Goal: Task Accomplishment & Management: Use online tool/utility

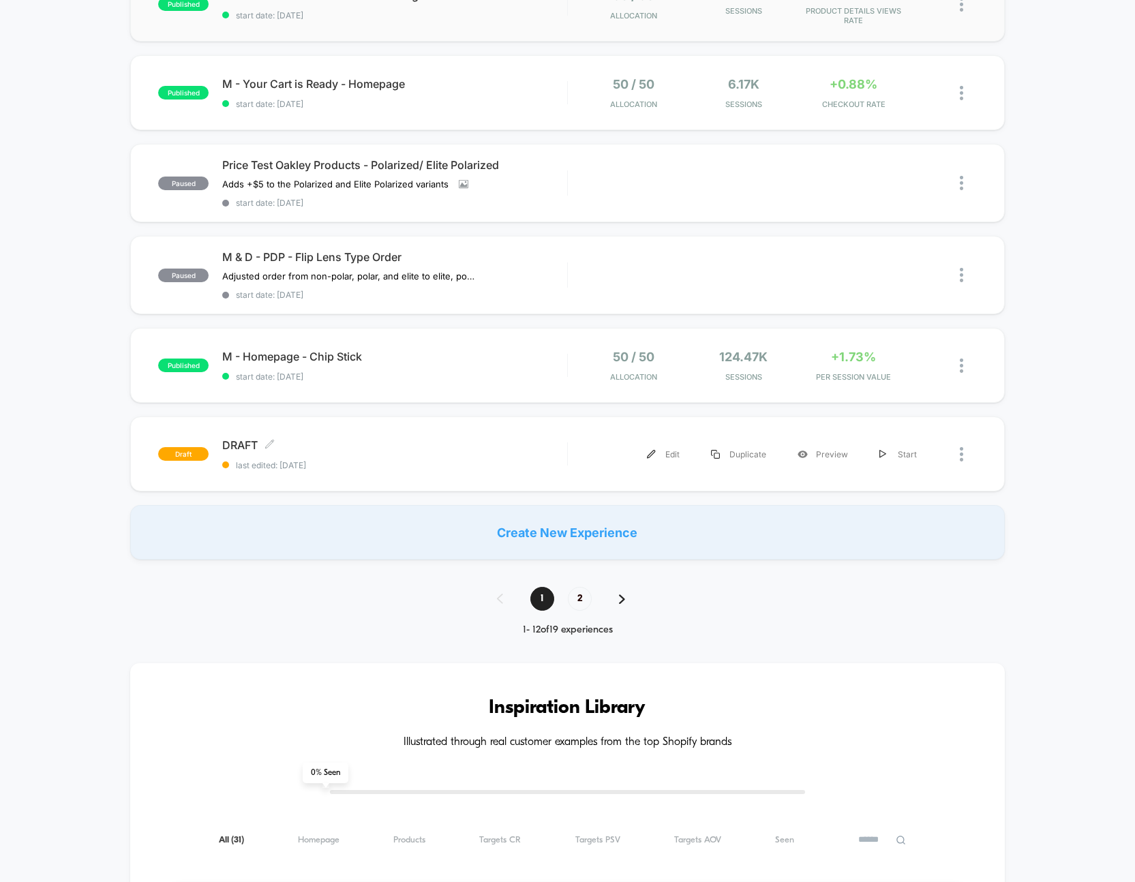
scroll to position [726, 0]
click at [622, 588] on div "1 2" at bounding box center [567, 600] width 169 height 24
click at [582, 594] on span "2" at bounding box center [580, 600] width 24 height 24
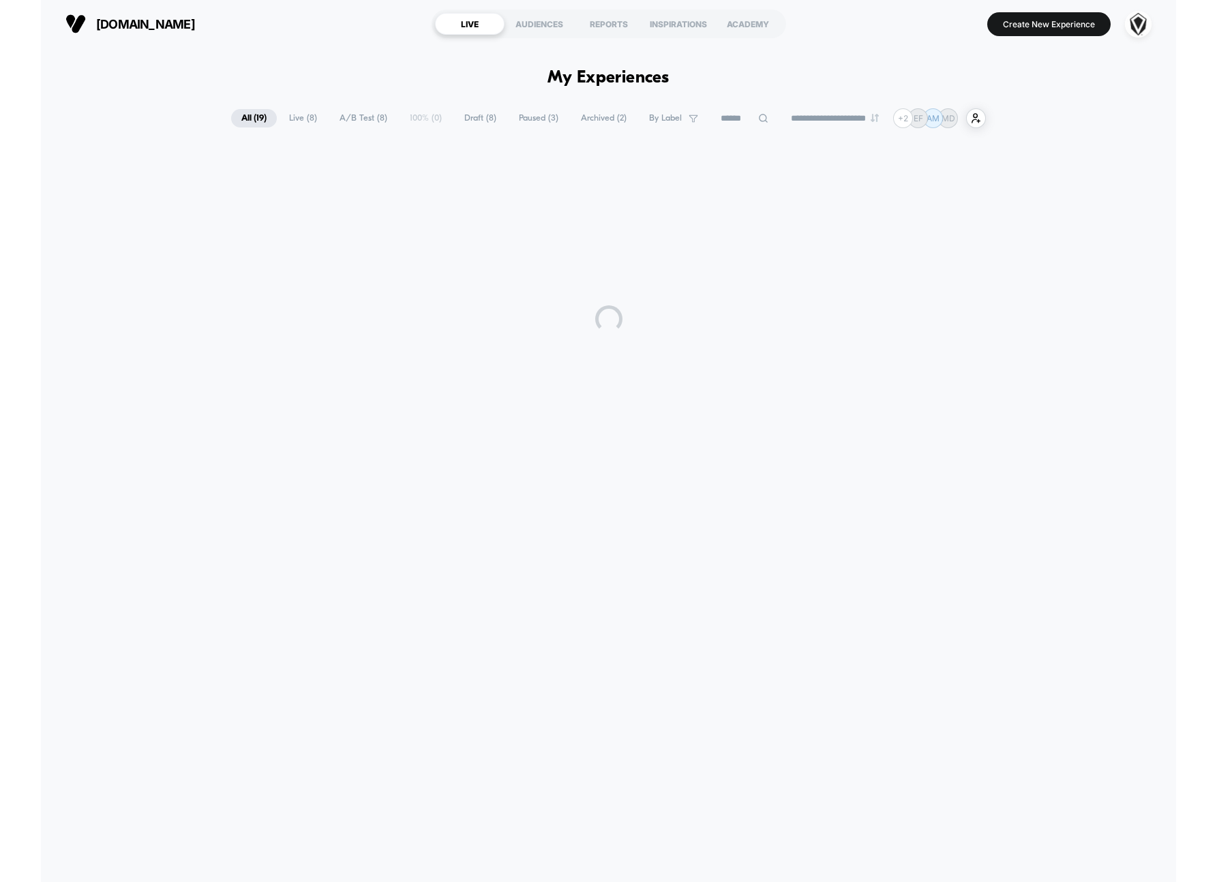
scroll to position [0, 0]
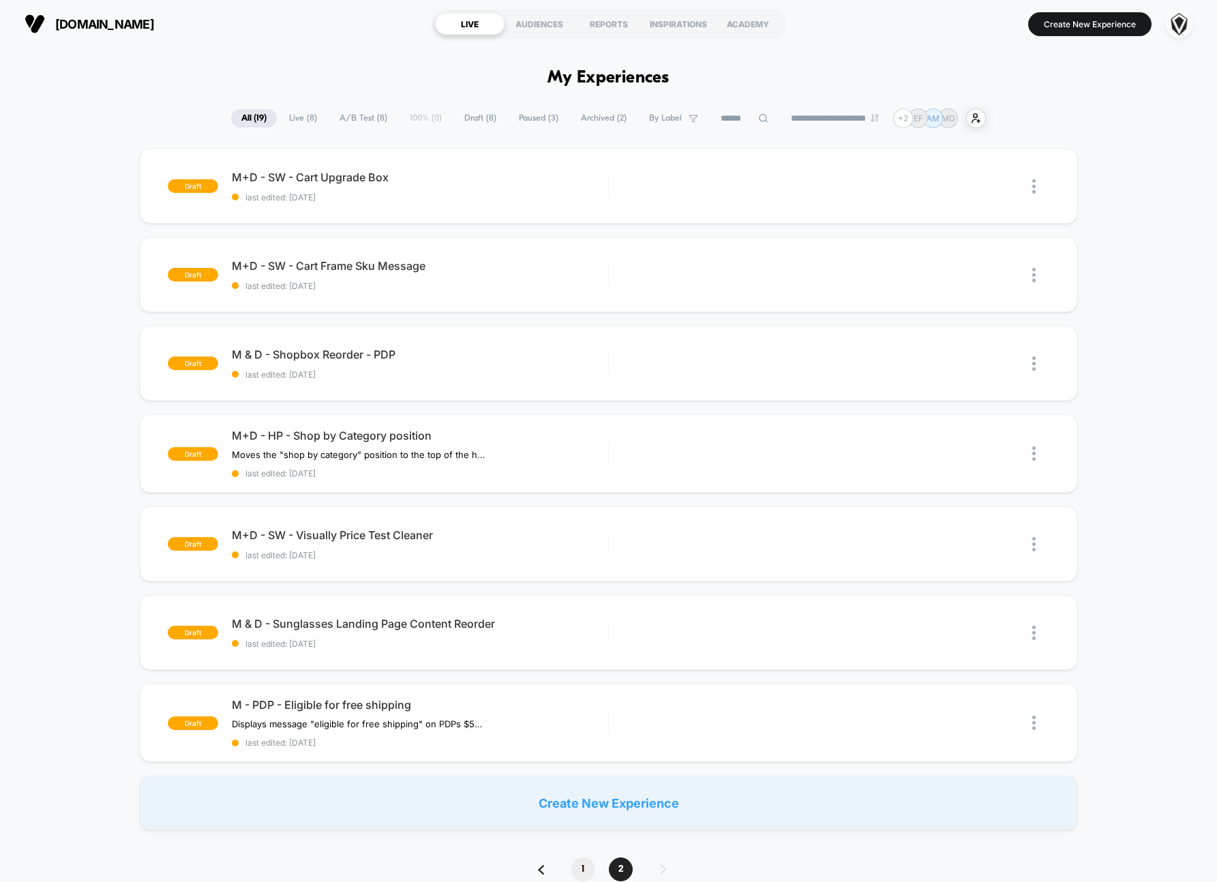
click at [582, 868] on span "1" at bounding box center [583, 870] width 24 height 24
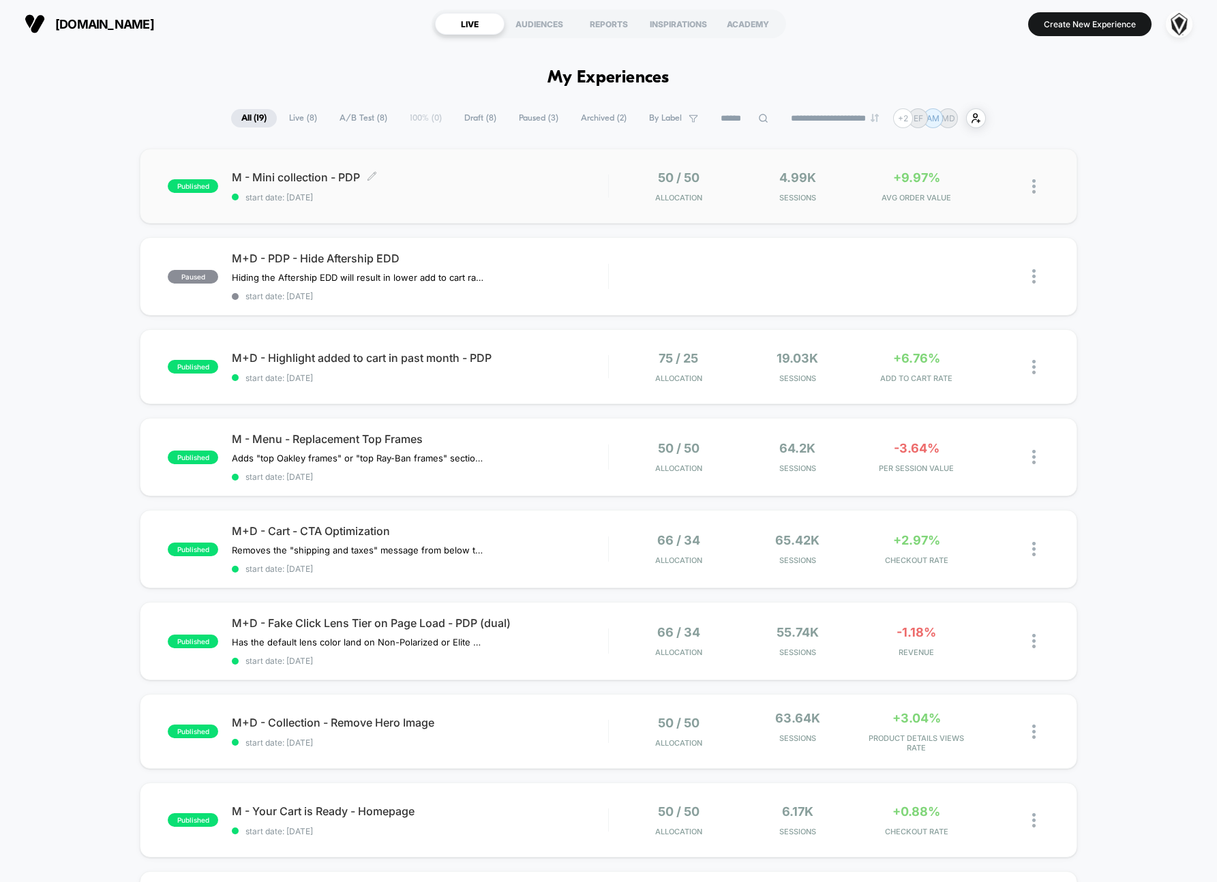
click at [509, 183] on span "M - Mini collection - PDP Click to edit experience details" at bounding box center [420, 177] width 376 height 14
click at [507, 179] on span "M - Mini collection - PDP Click to edit experience details" at bounding box center [420, 177] width 376 height 14
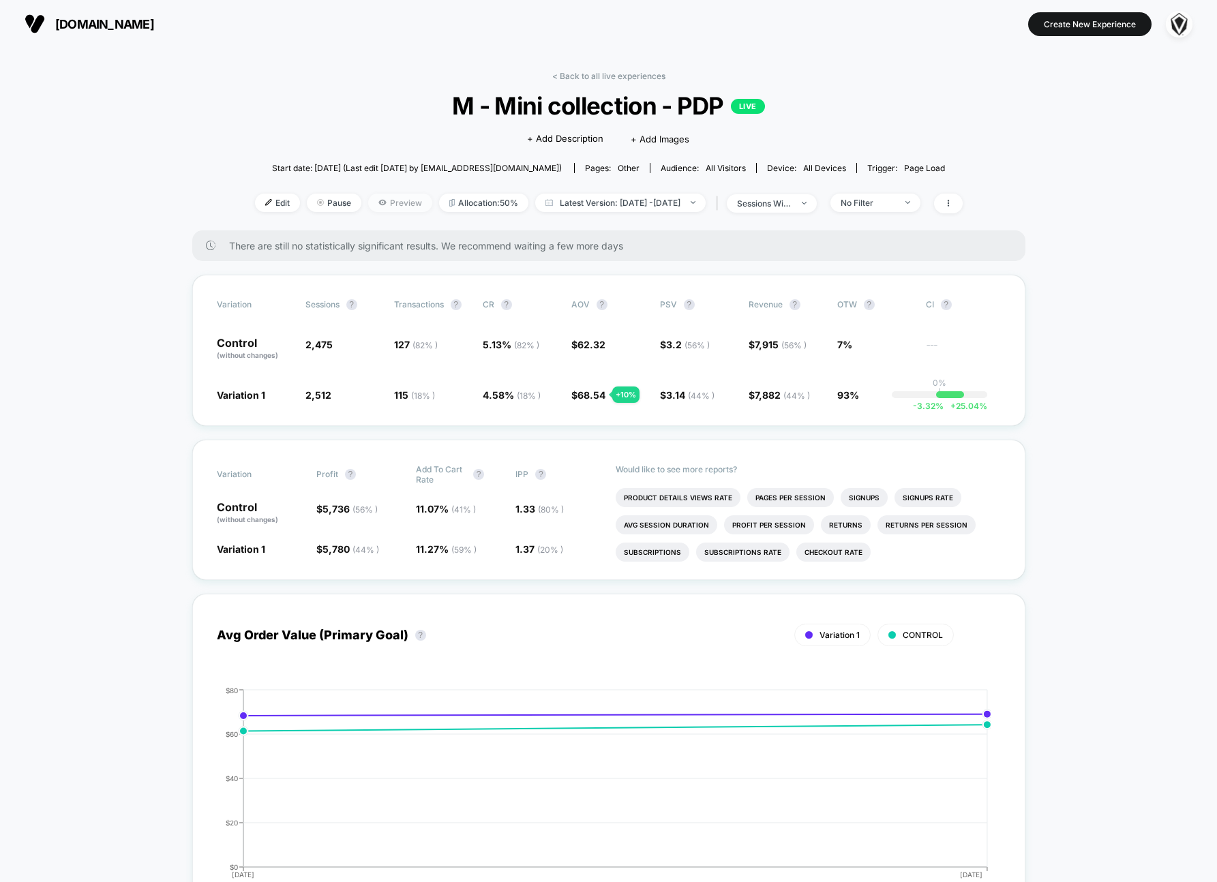
click at [369, 202] on span "Preview" at bounding box center [400, 203] width 64 height 18
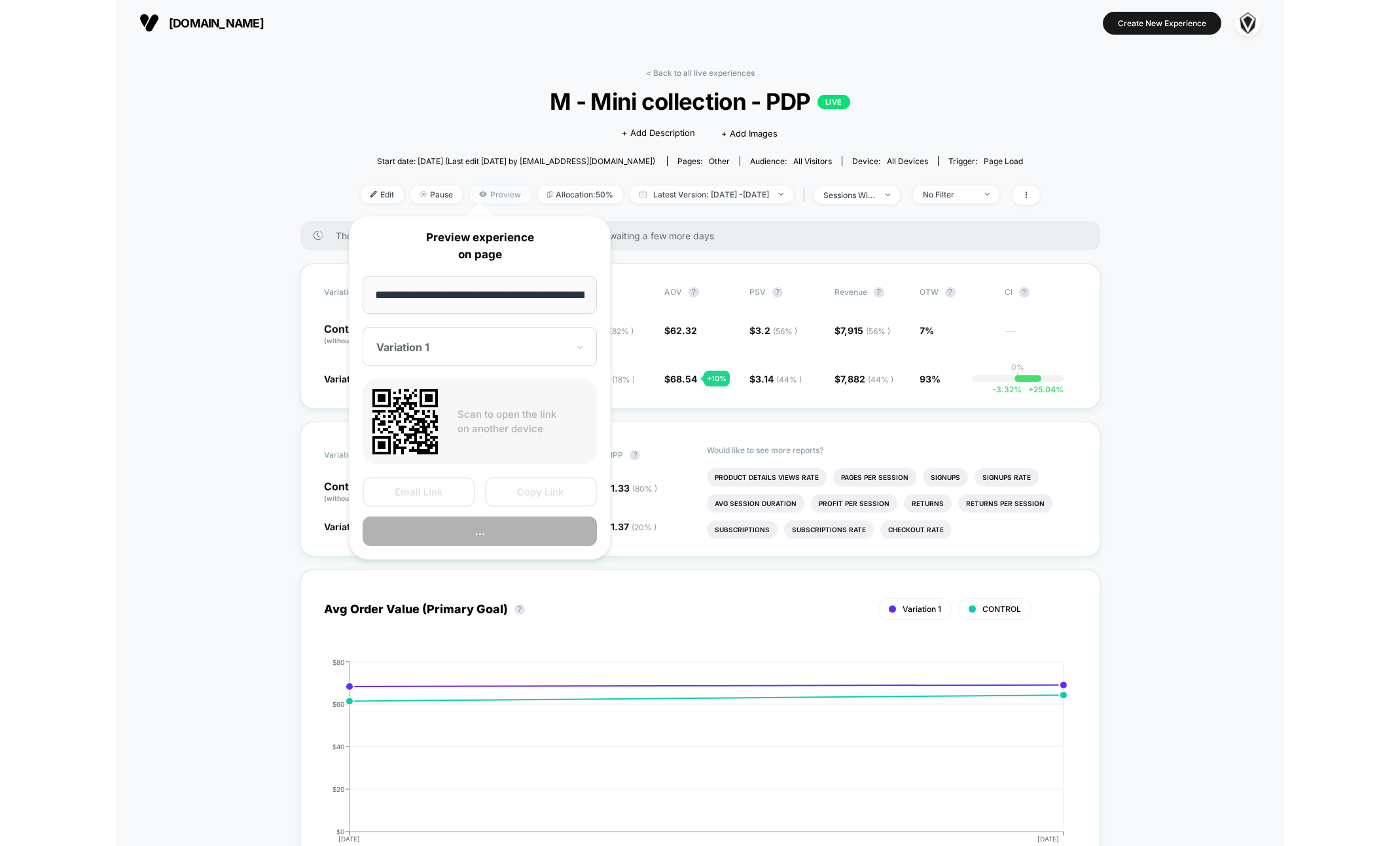
scroll to position [0, 184]
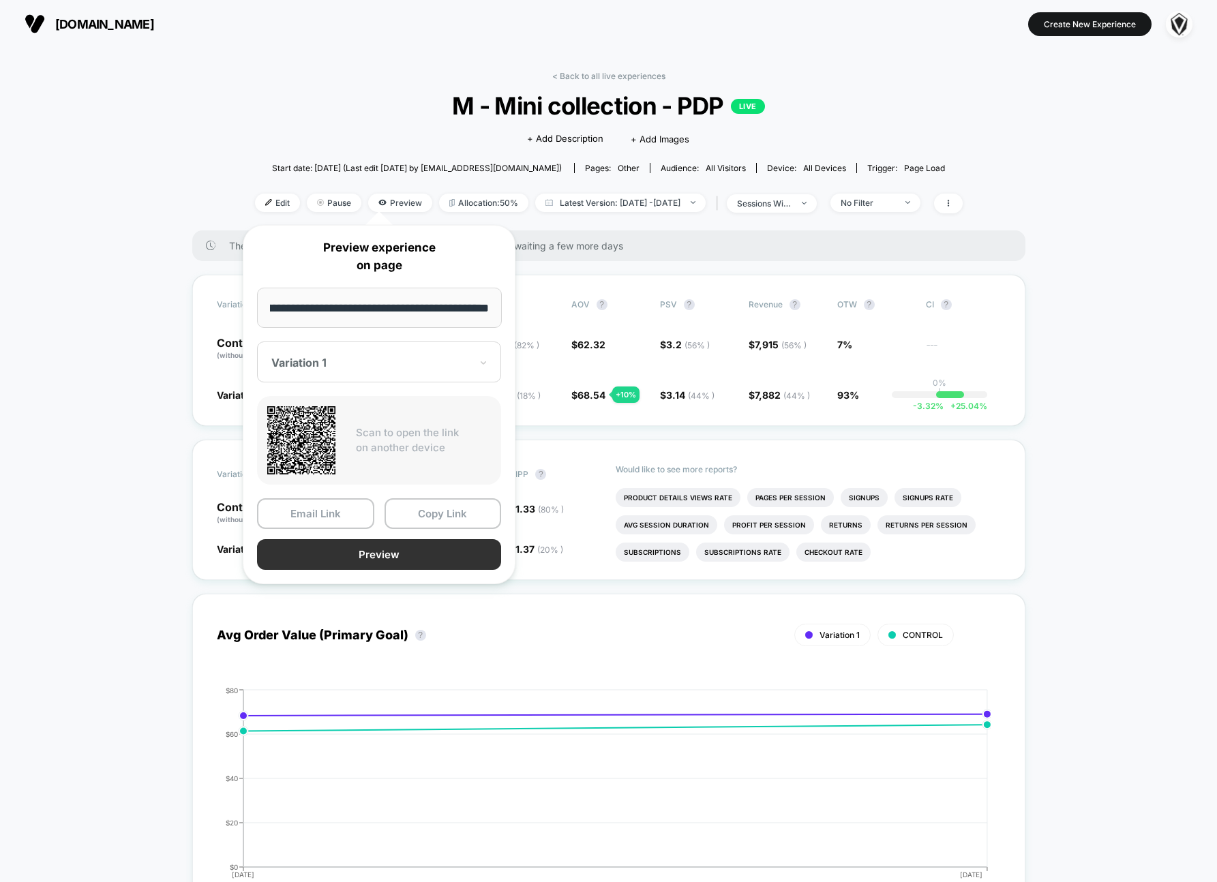
click at [359, 558] on button "Preview" at bounding box center [379, 554] width 244 height 31
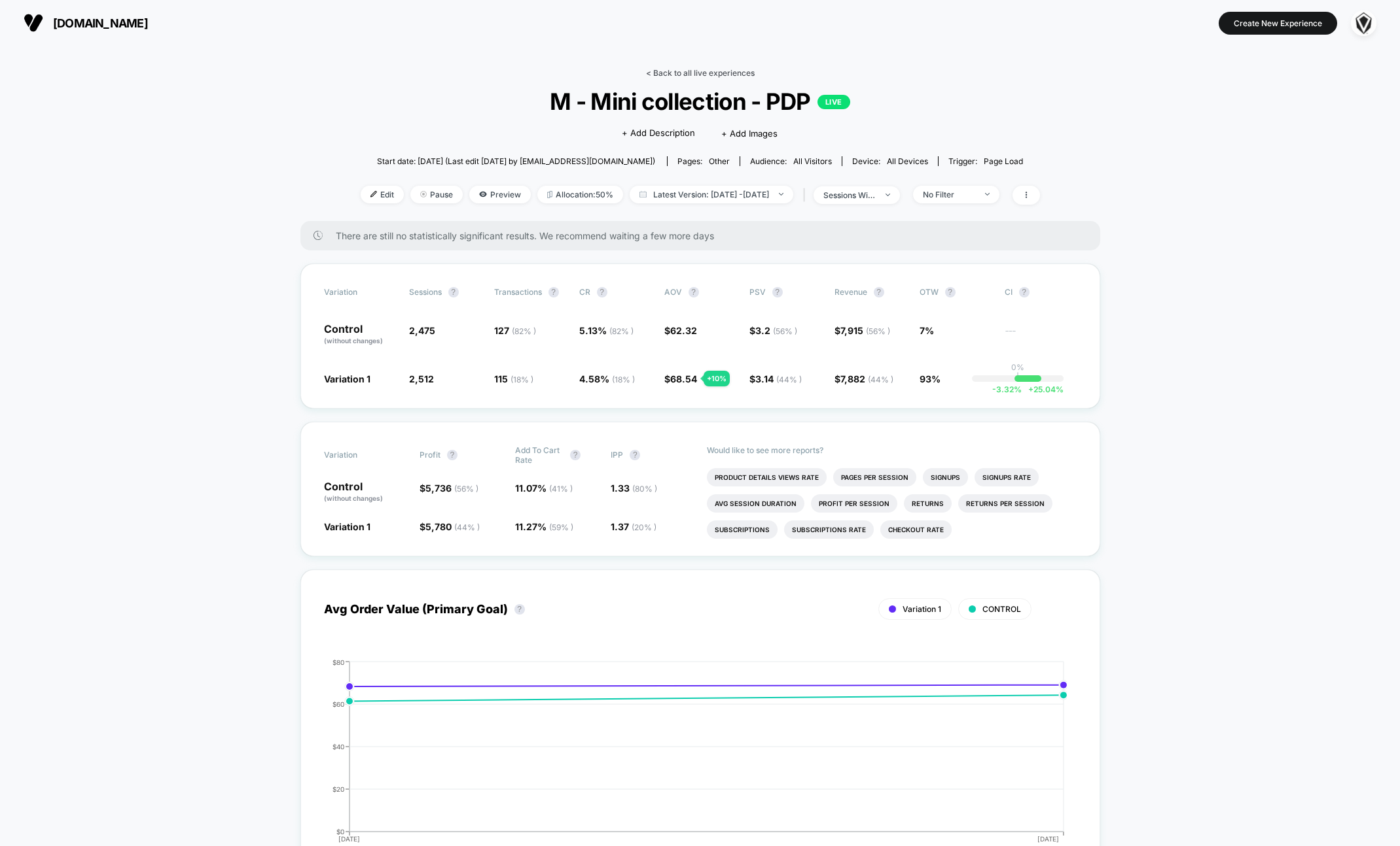
click at [729, 71] on link "< Back to all live experiences" at bounding box center [700, 73] width 108 height 10
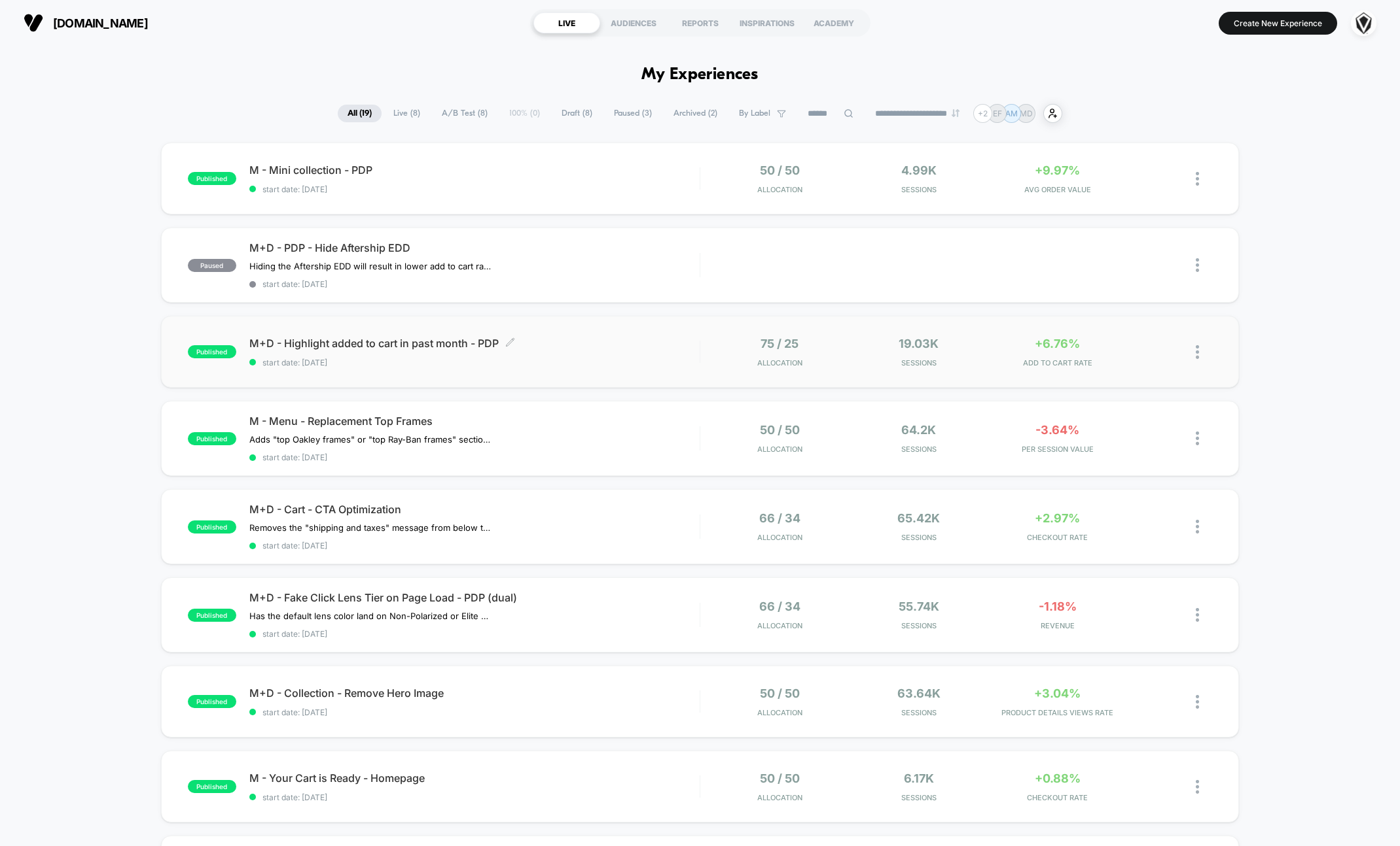
click at [583, 344] on span "M+D - Highlight added to cart in past month - PDP Click to edit experience deta…" at bounding box center [474, 343] width 450 height 13
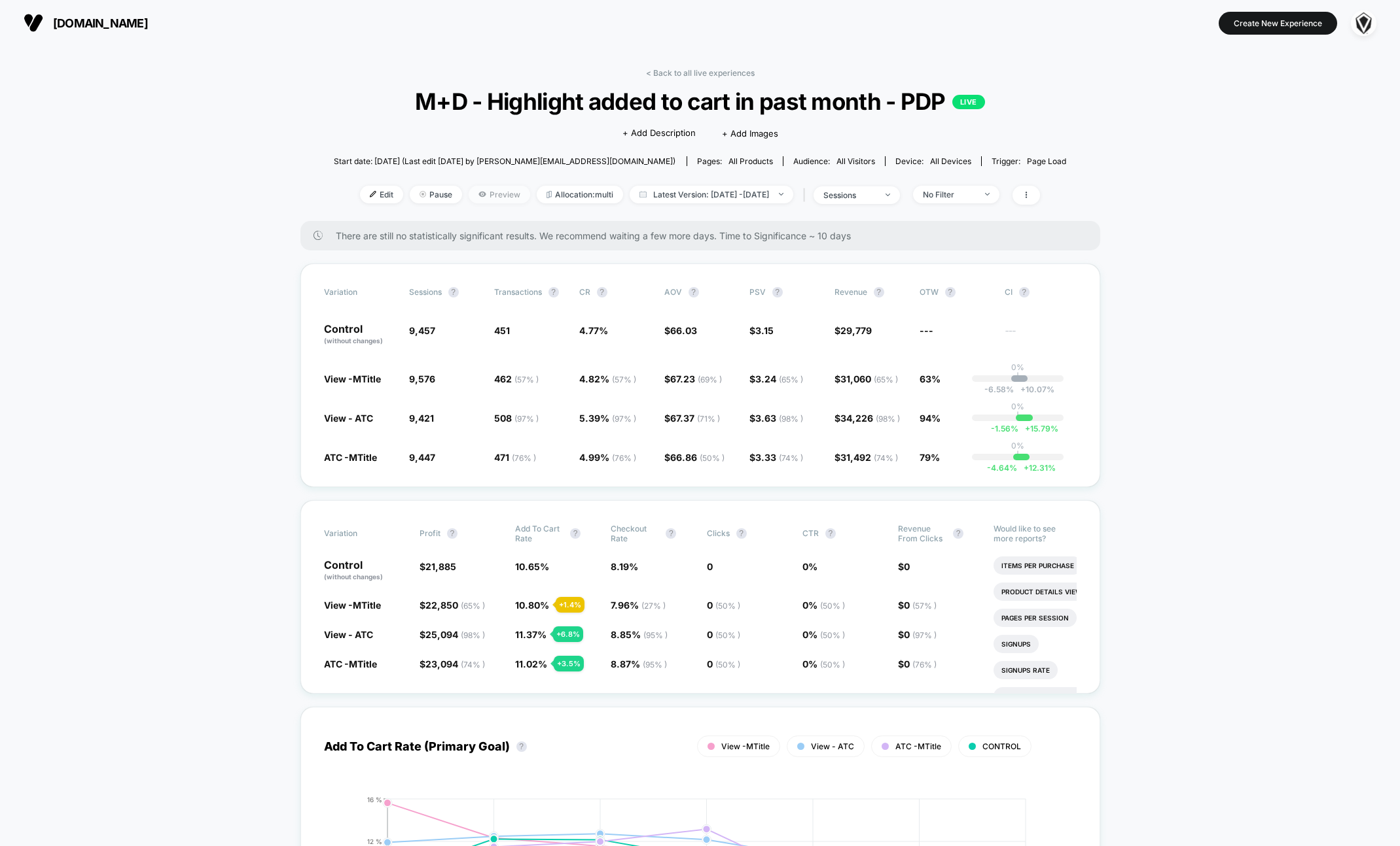
click at [478, 194] on icon at bounding box center [482, 194] width 8 height 5
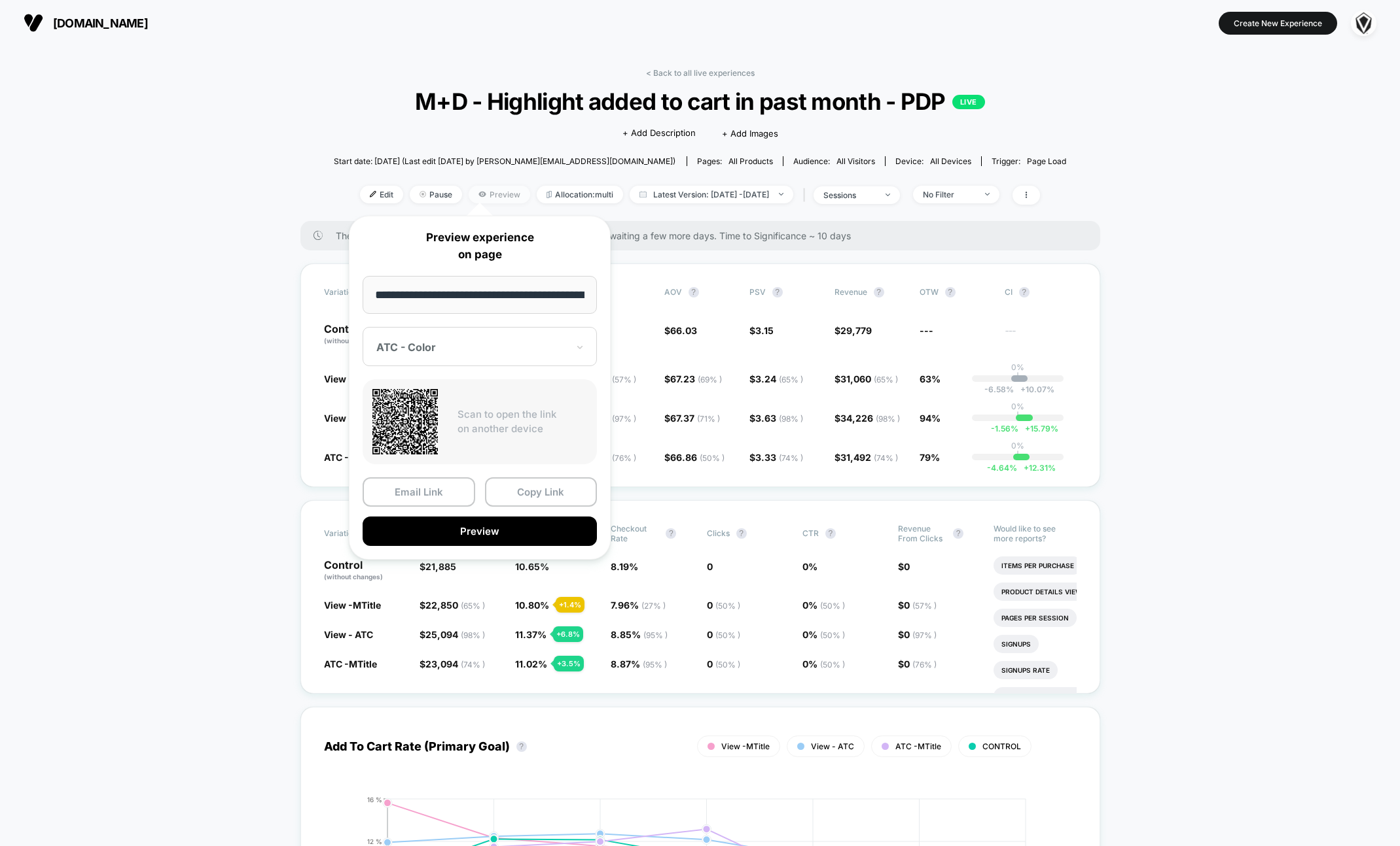
scroll to position [0, 184]
click at [433, 355] on div "ATC - Color" at bounding box center [472, 348] width 194 height 15
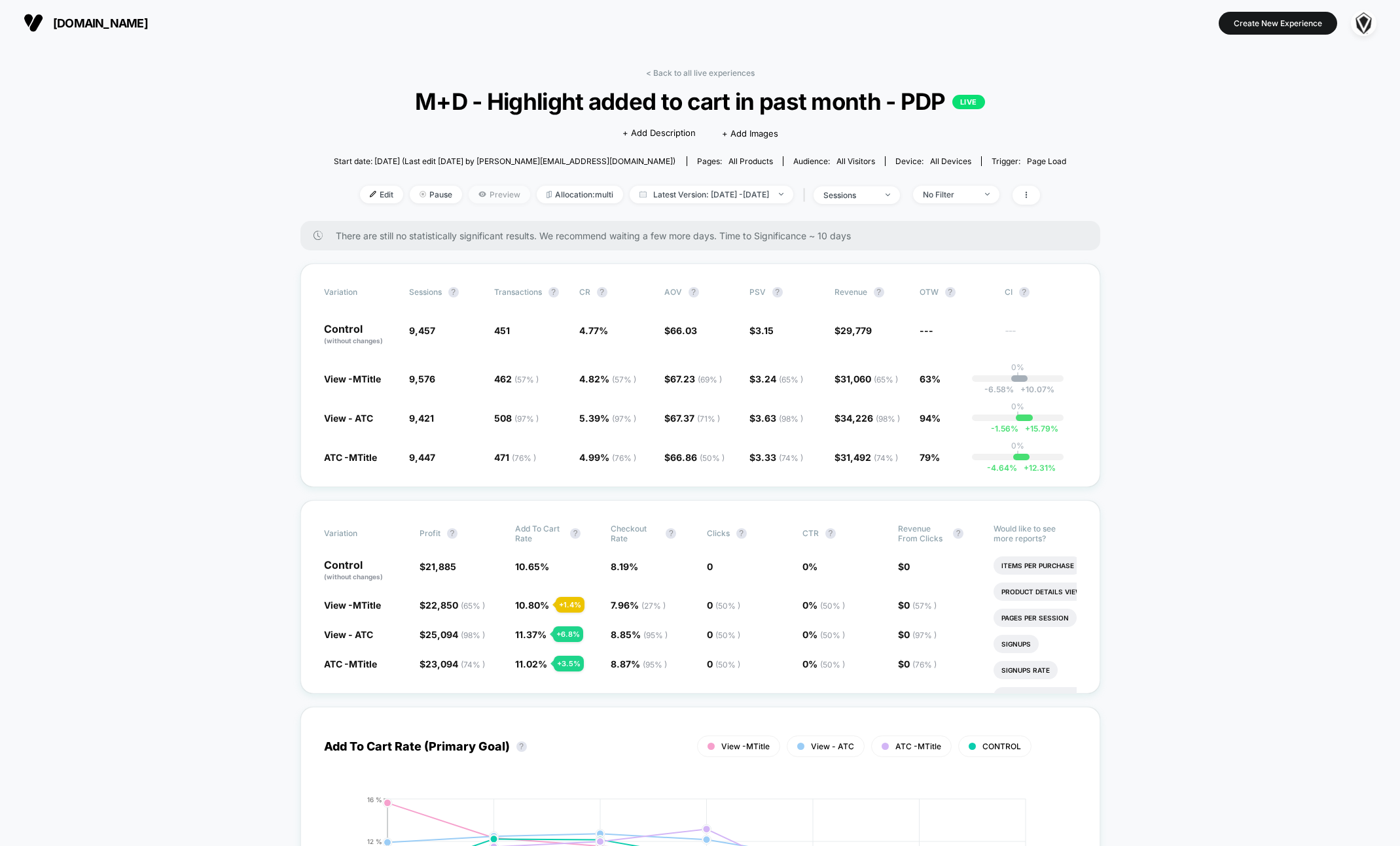
click at [470, 197] on span "Preview" at bounding box center [499, 195] width 61 height 17
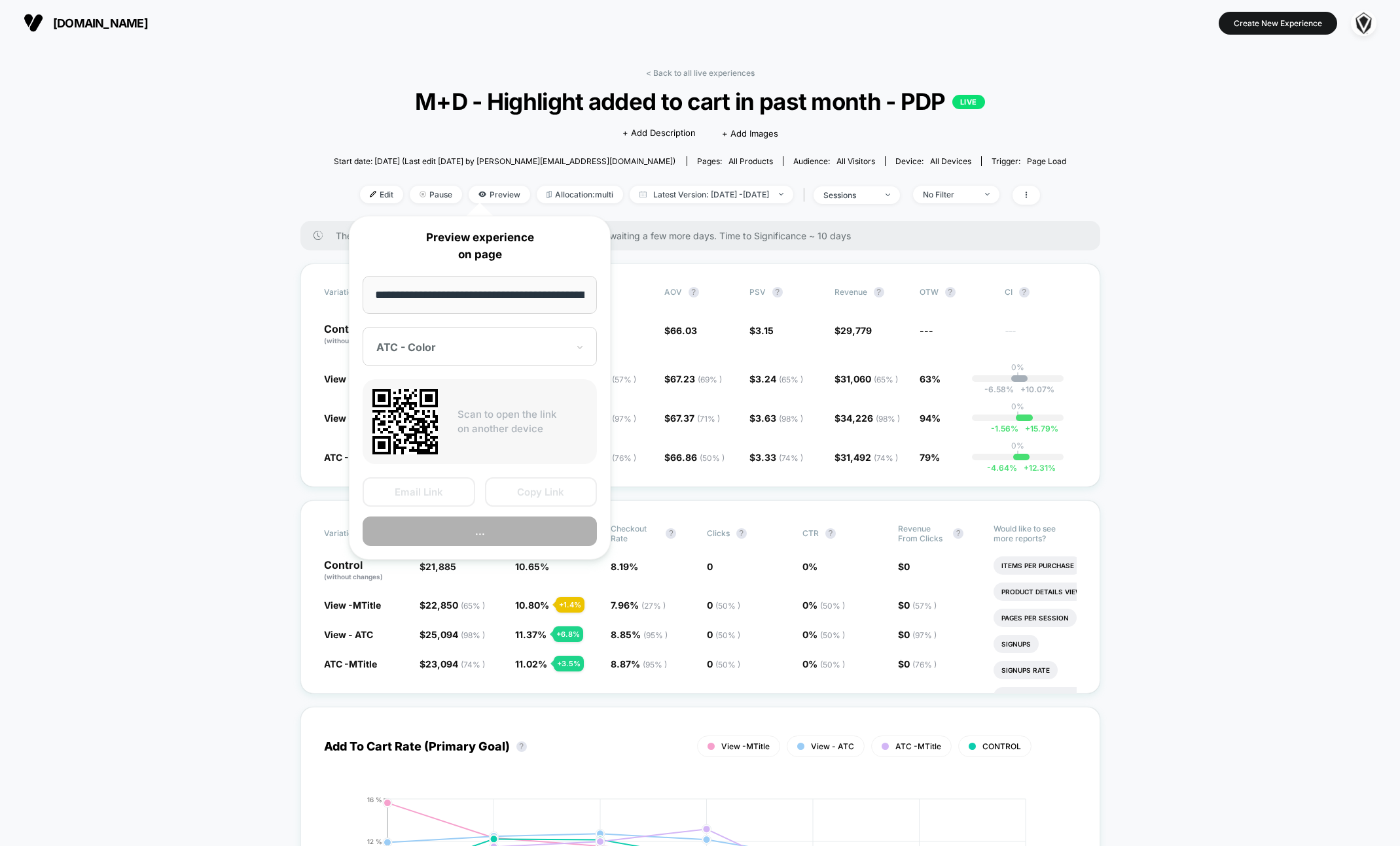
scroll to position [0, 184]
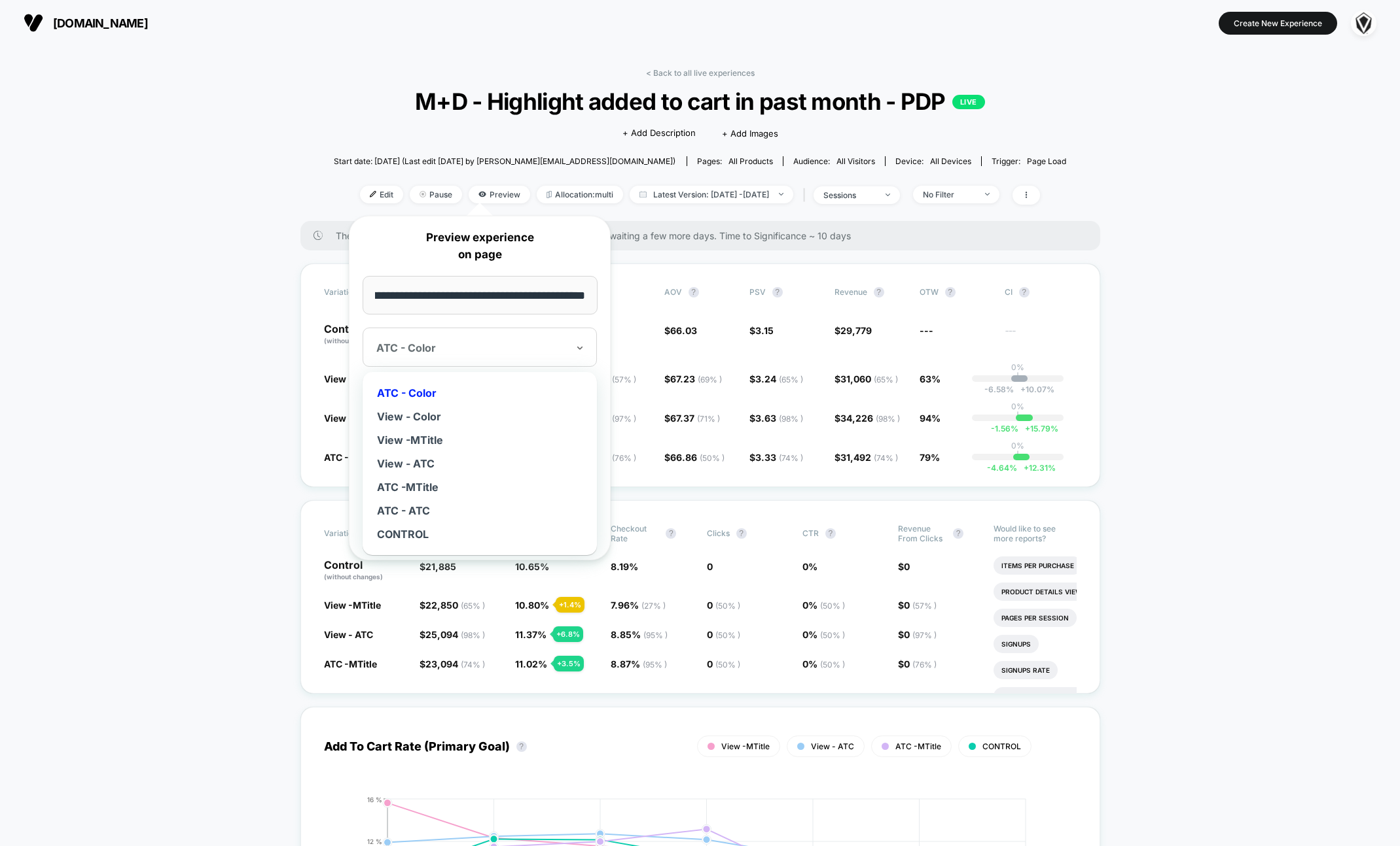
click at [434, 359] on div "ATC - Color" at bounding box center [480, 347] width 234 height 39
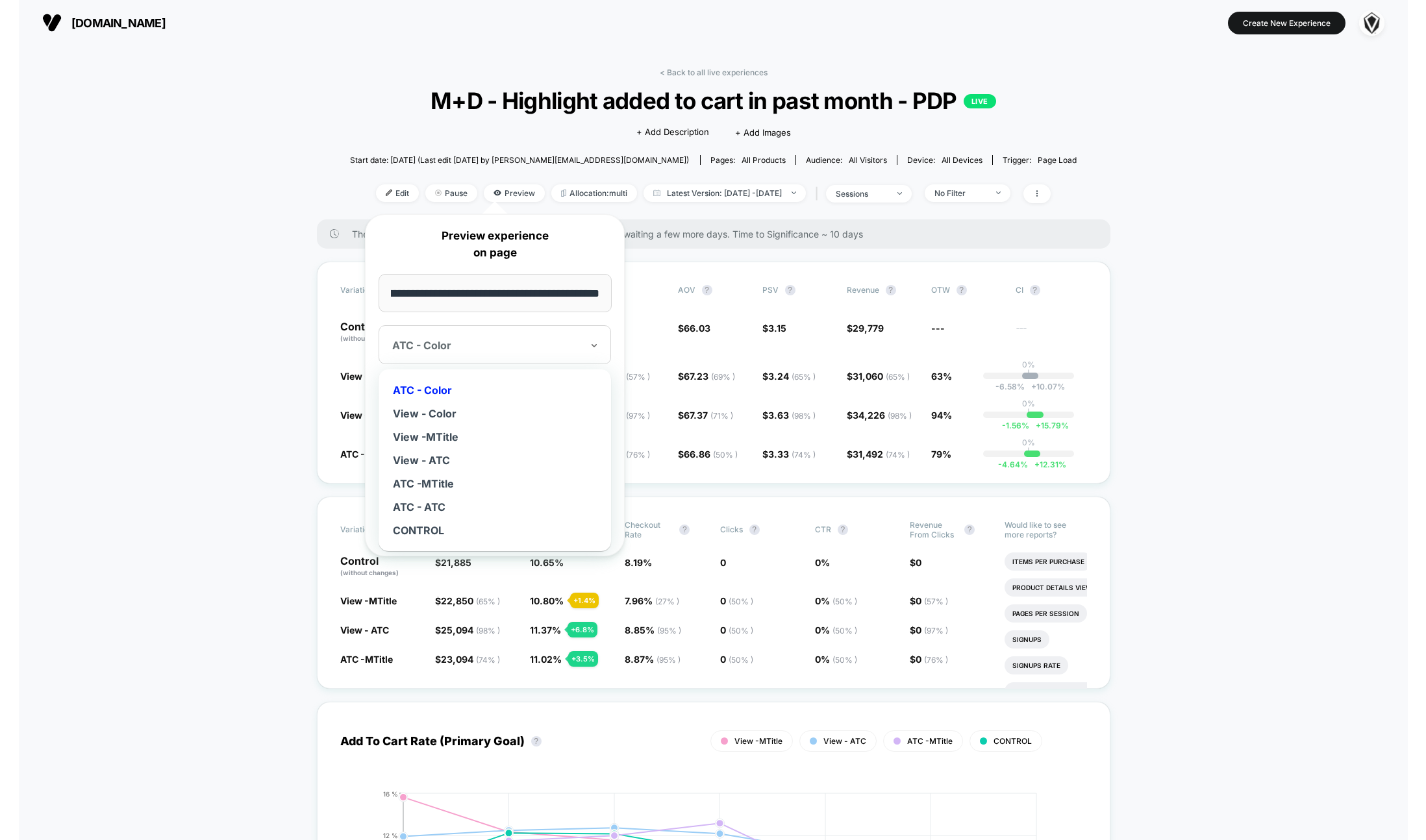
scroll to position [0, 0]
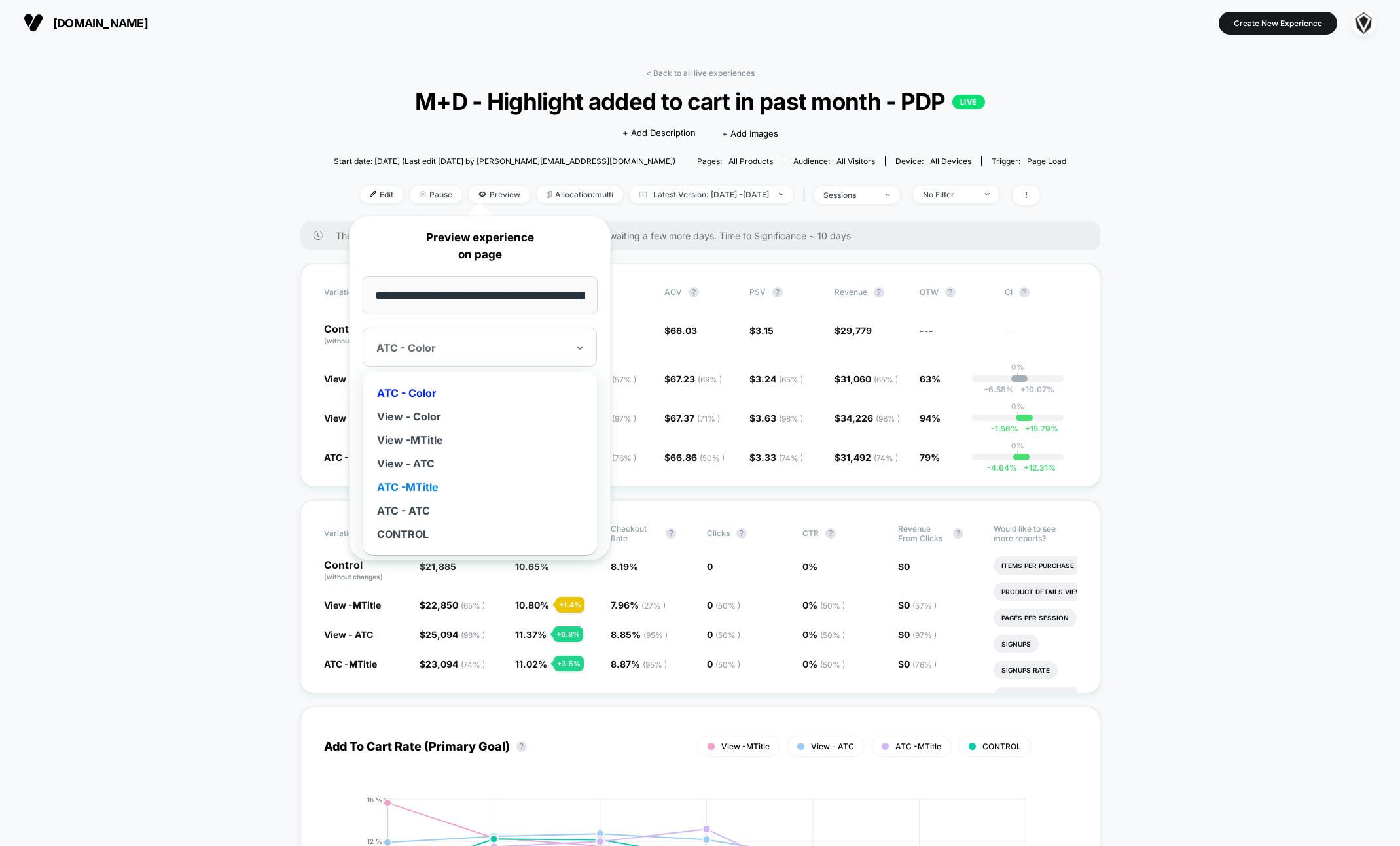
drag, startPoint x: 425, startPoint y: 434, endPoint x: 415, endPoint y: 484, distance: 51.0
click at [415, 484] on div "ATC - Color View - Color View -MTitle View - ATC ATC -MTitle ATC - ATC CONTROL" at bounding box center [480, 463] width 221 height 170
click at [415, 484] on div "ATC -MTitle" at bounding box center [480, 487] width 221 height 24
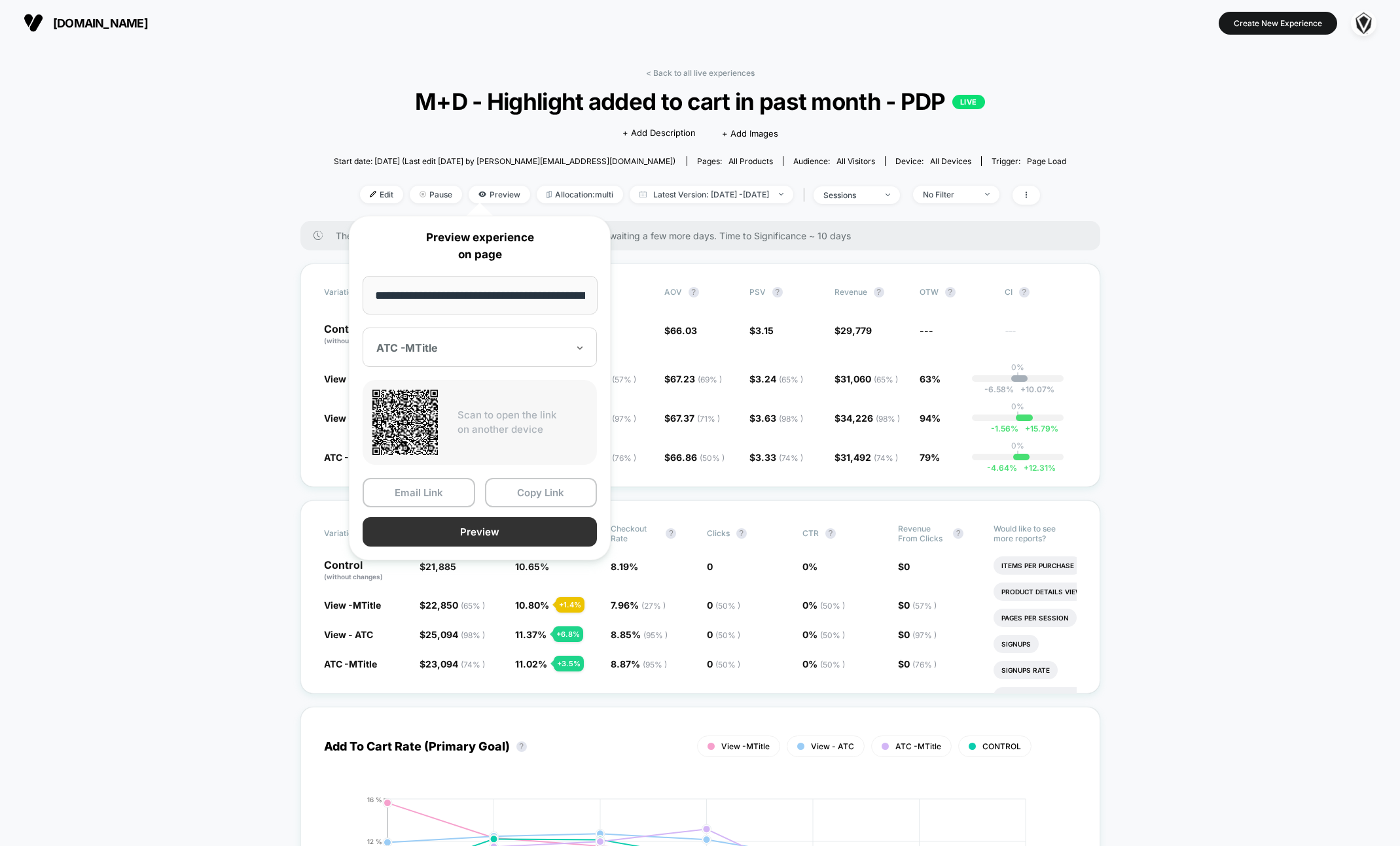
click at [474, 531] on button "Preview" at bounding box center [480, 531] width 234 height 30
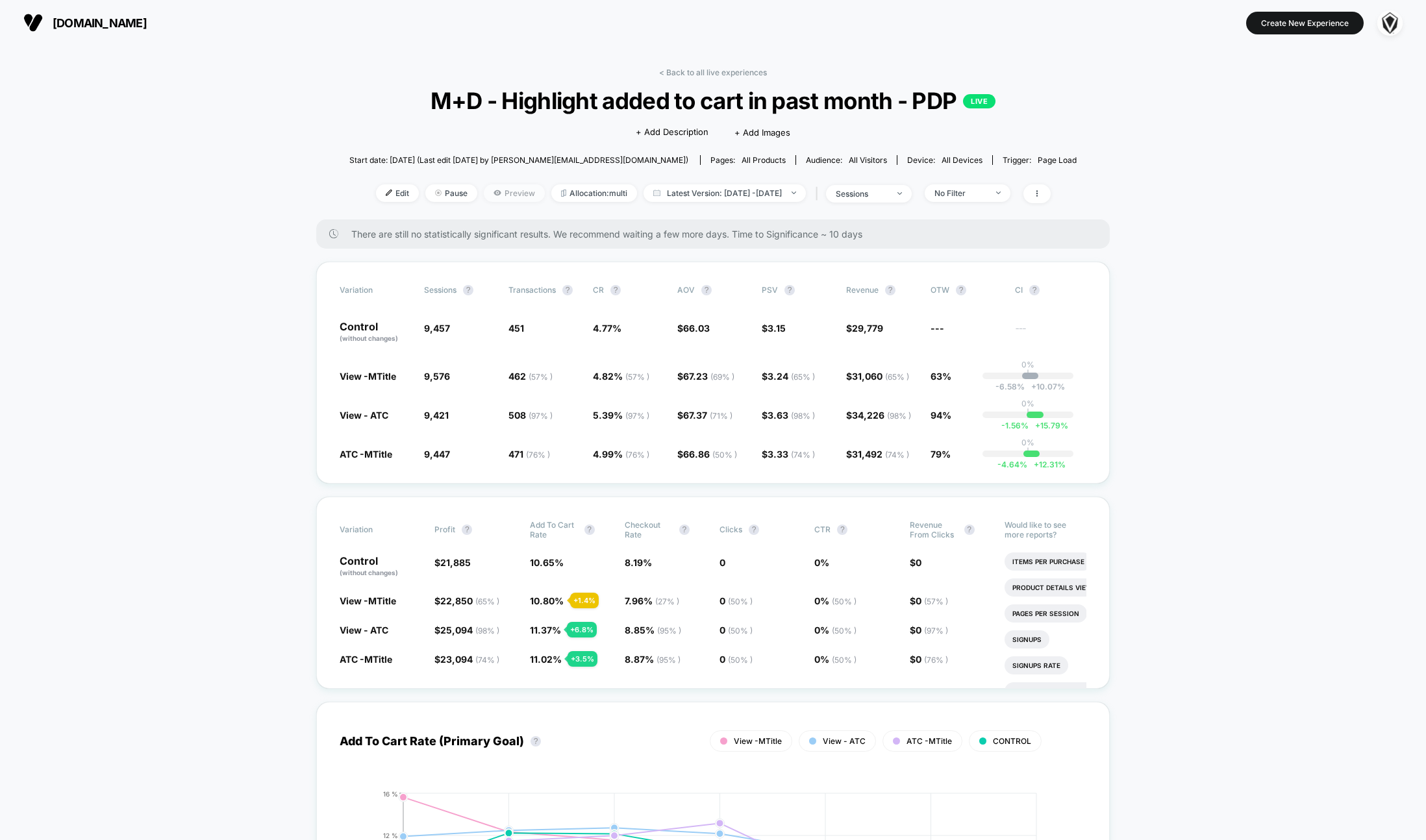
click at [493, 189] on icon at bounding box center [497, 192] width 8 height 8
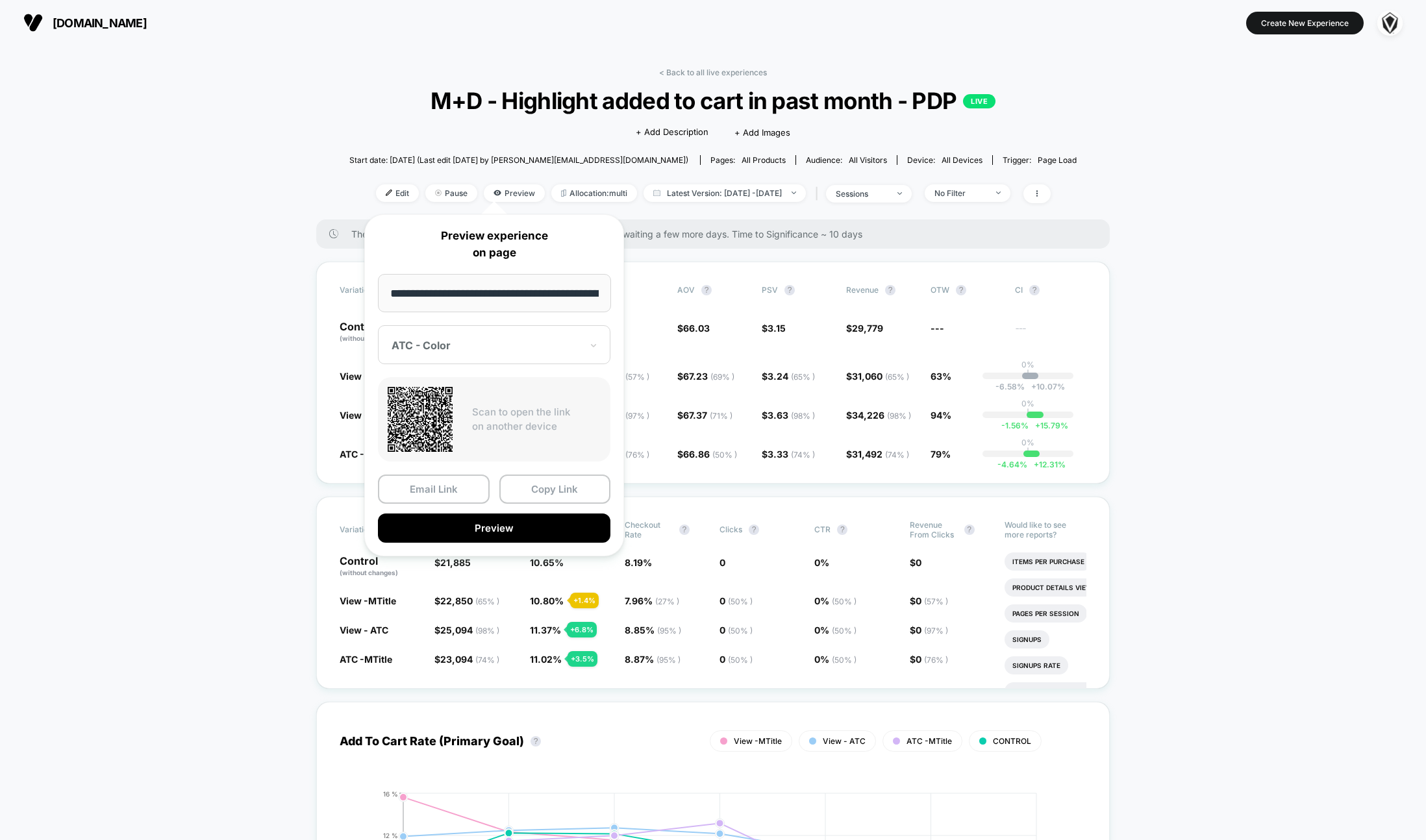
click at [433, 369] on div "**********" at bounding box center [494, 385] width 260 height 342
click at [435, 349] on div at bounding box center [486, 346] width 190 height 13
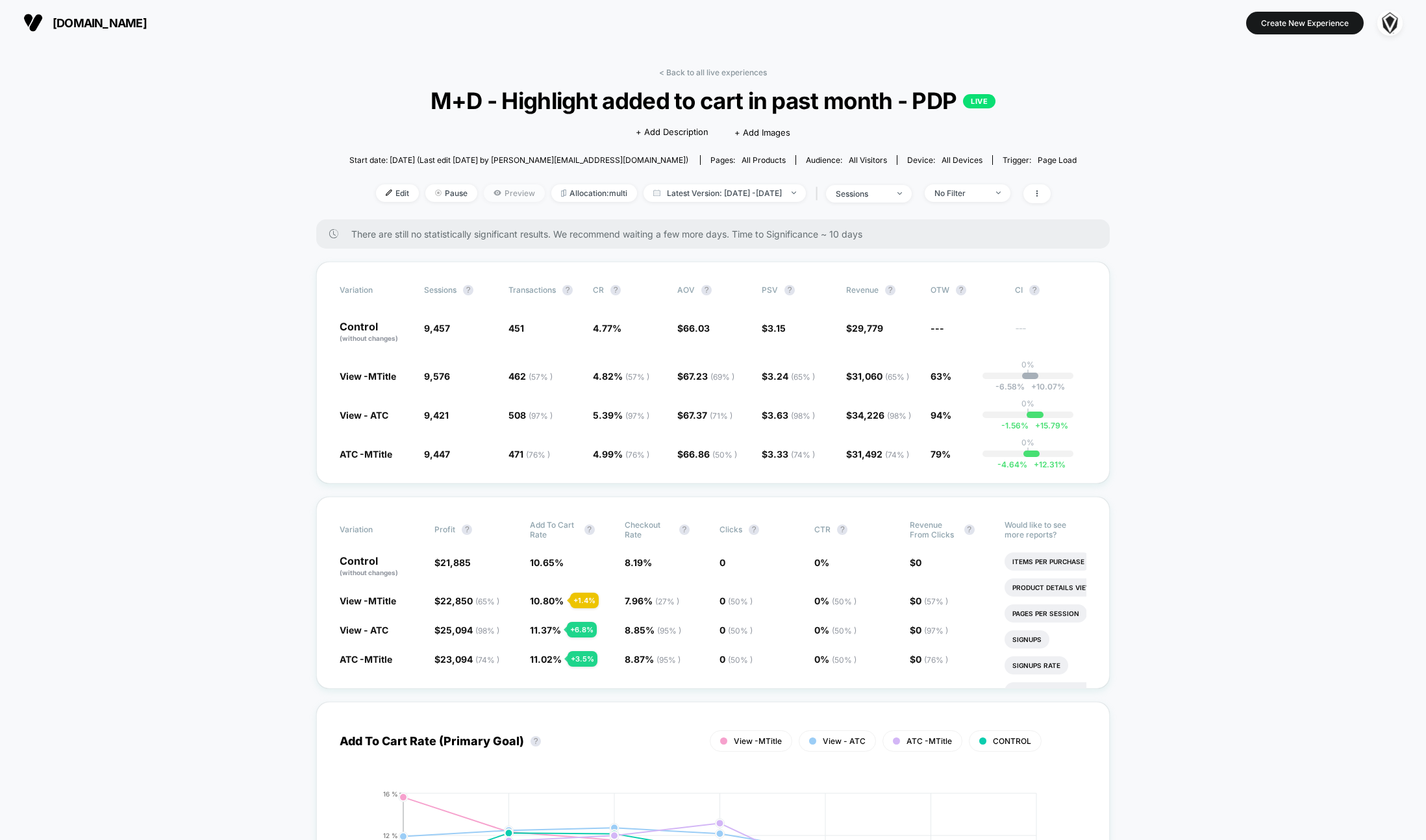
click at [493, 195] on span "Preview" at bounding box center [514, 193] width 61 height 17
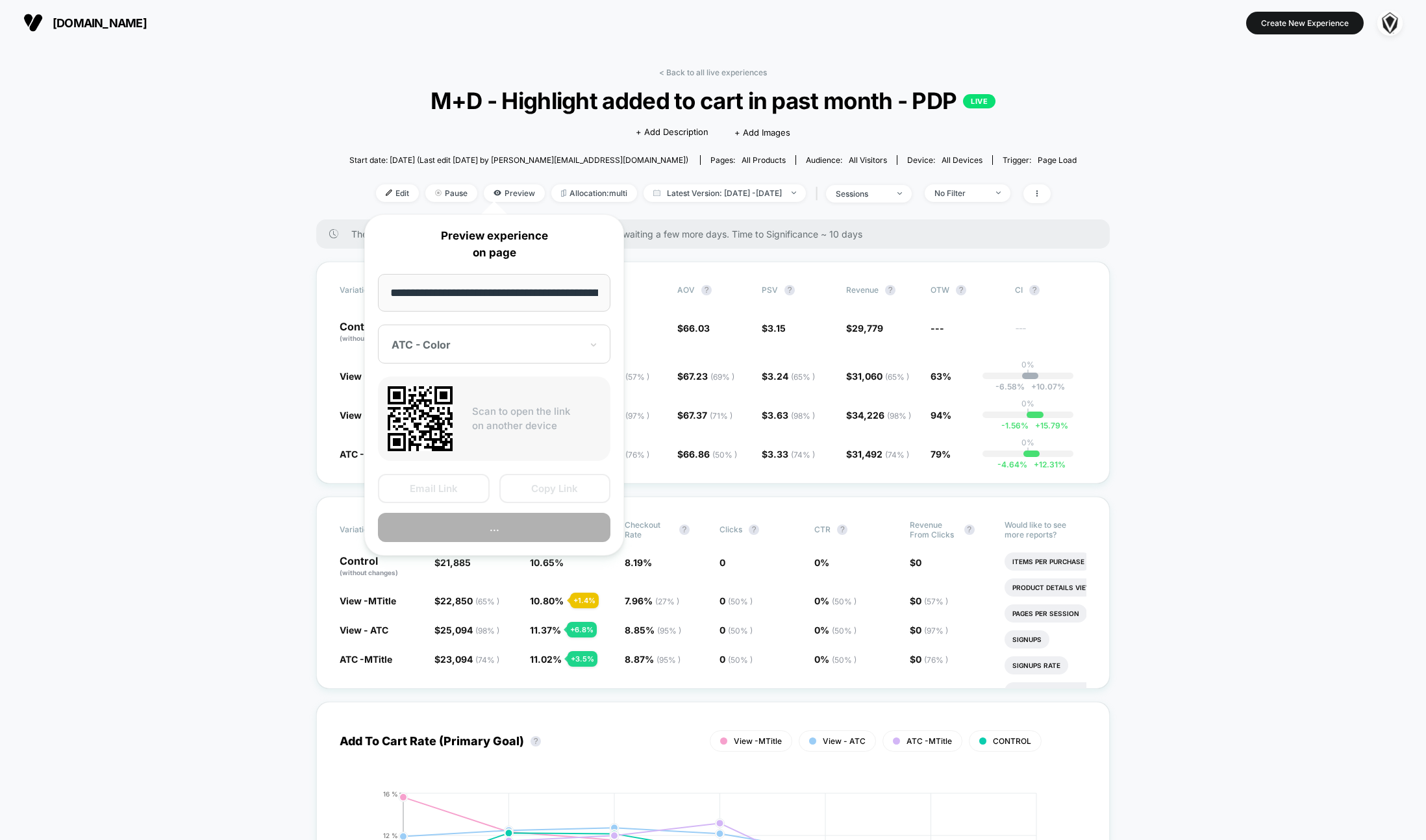
scroll to position [0, 183]
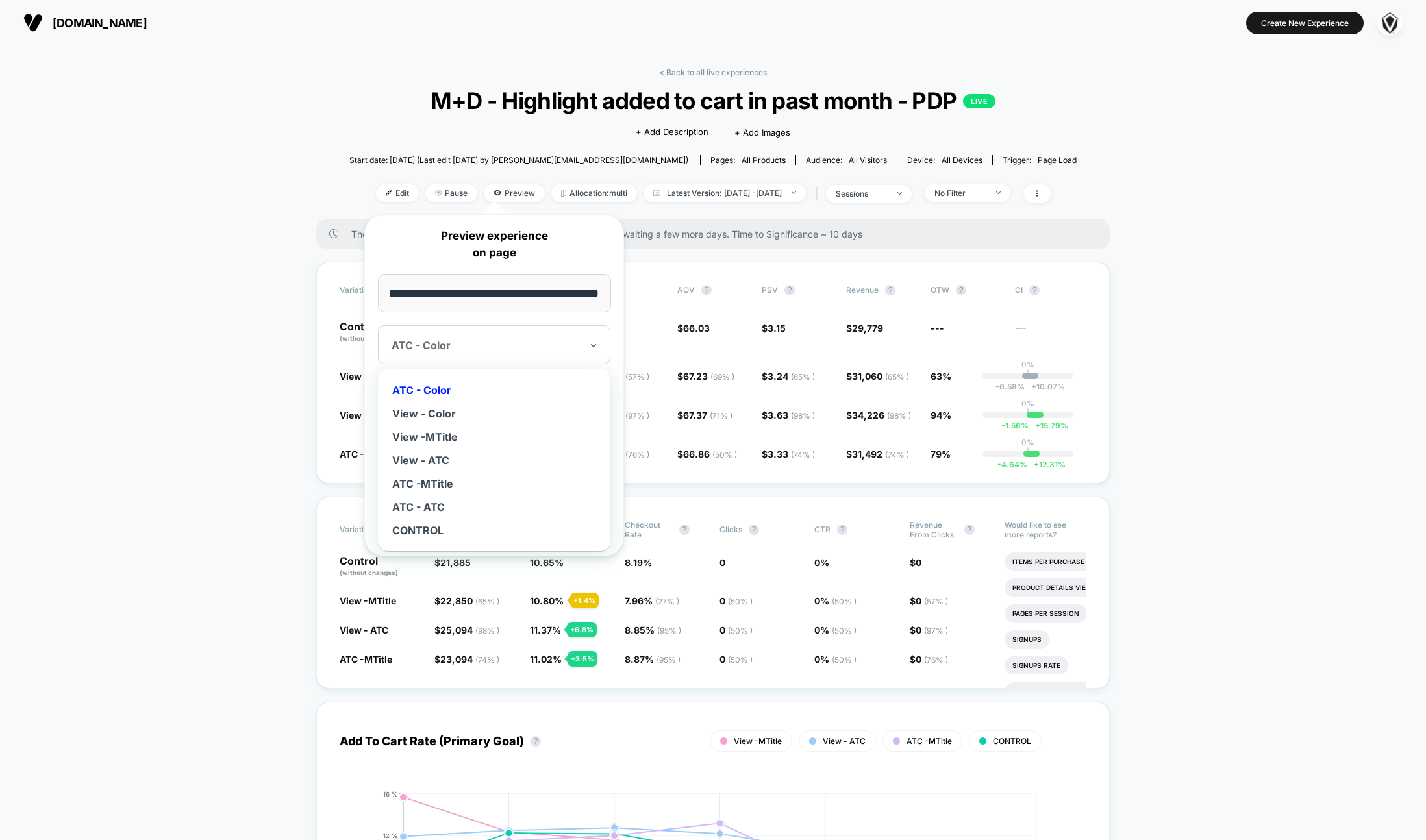
click at [444, 347] on div at bounding box center [486, 346] width 190 height 13
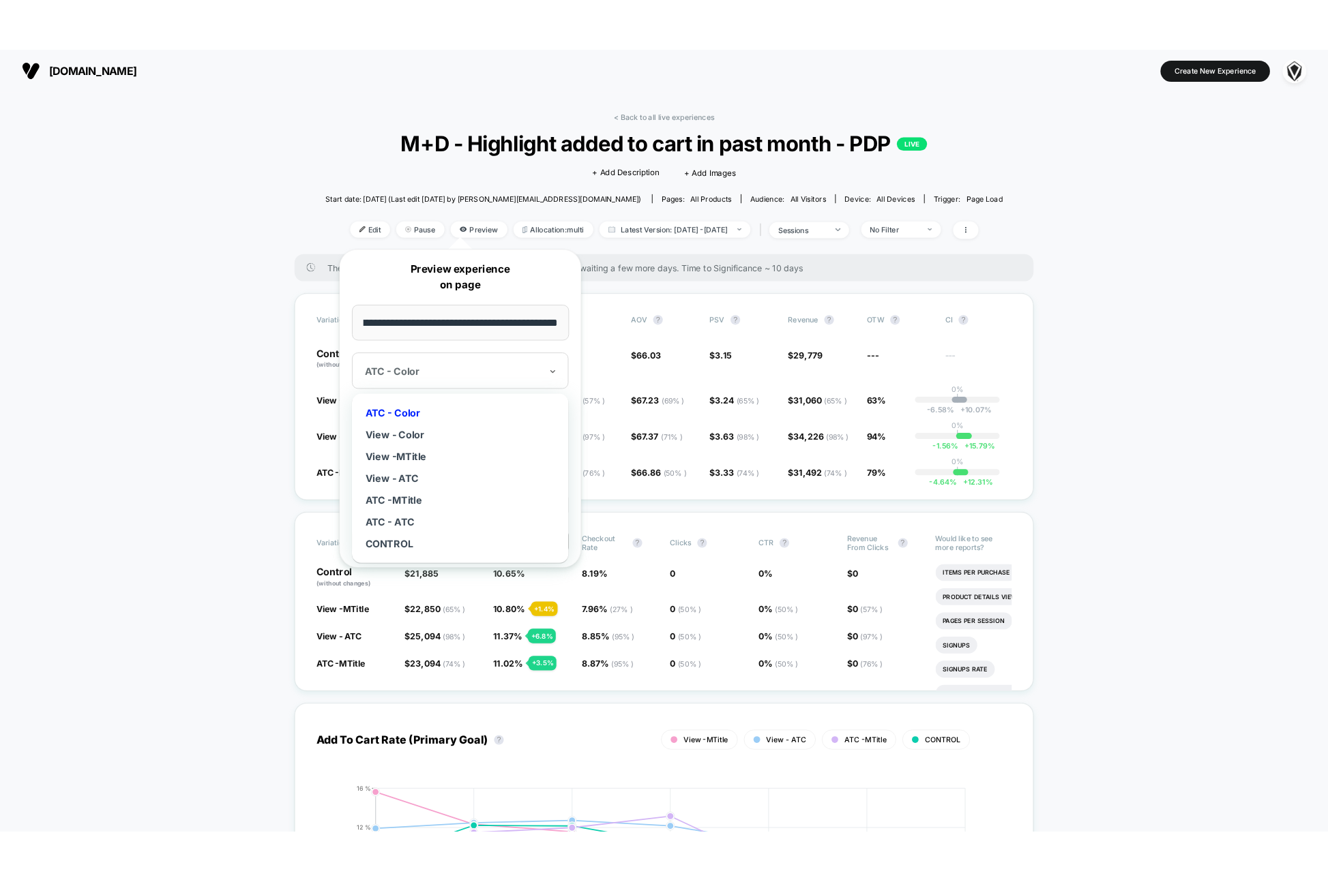
scroll to position [0, 0]
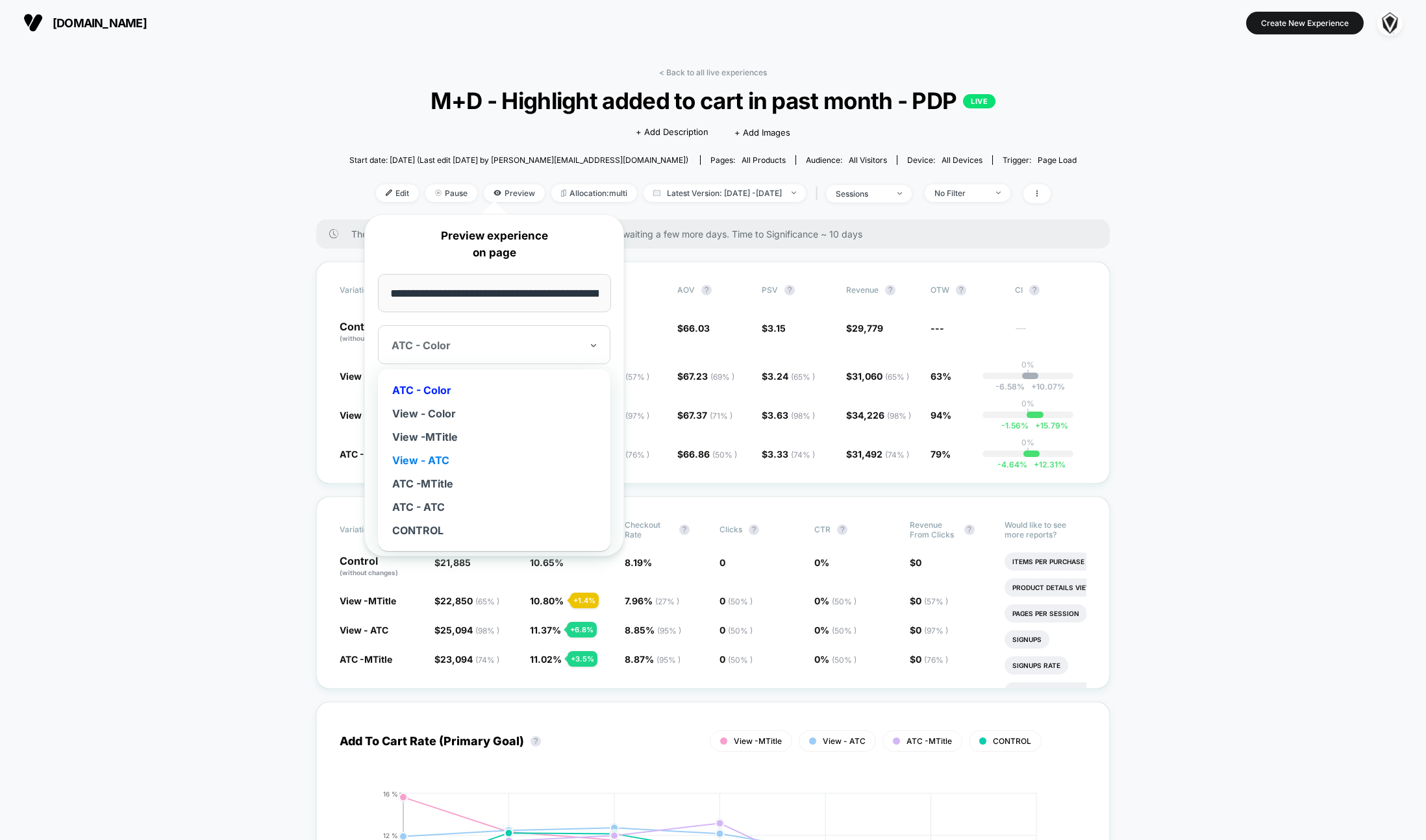
click at [431, 462] on div "View - ATC" at bounding box center [494, 460] width 219 height 24
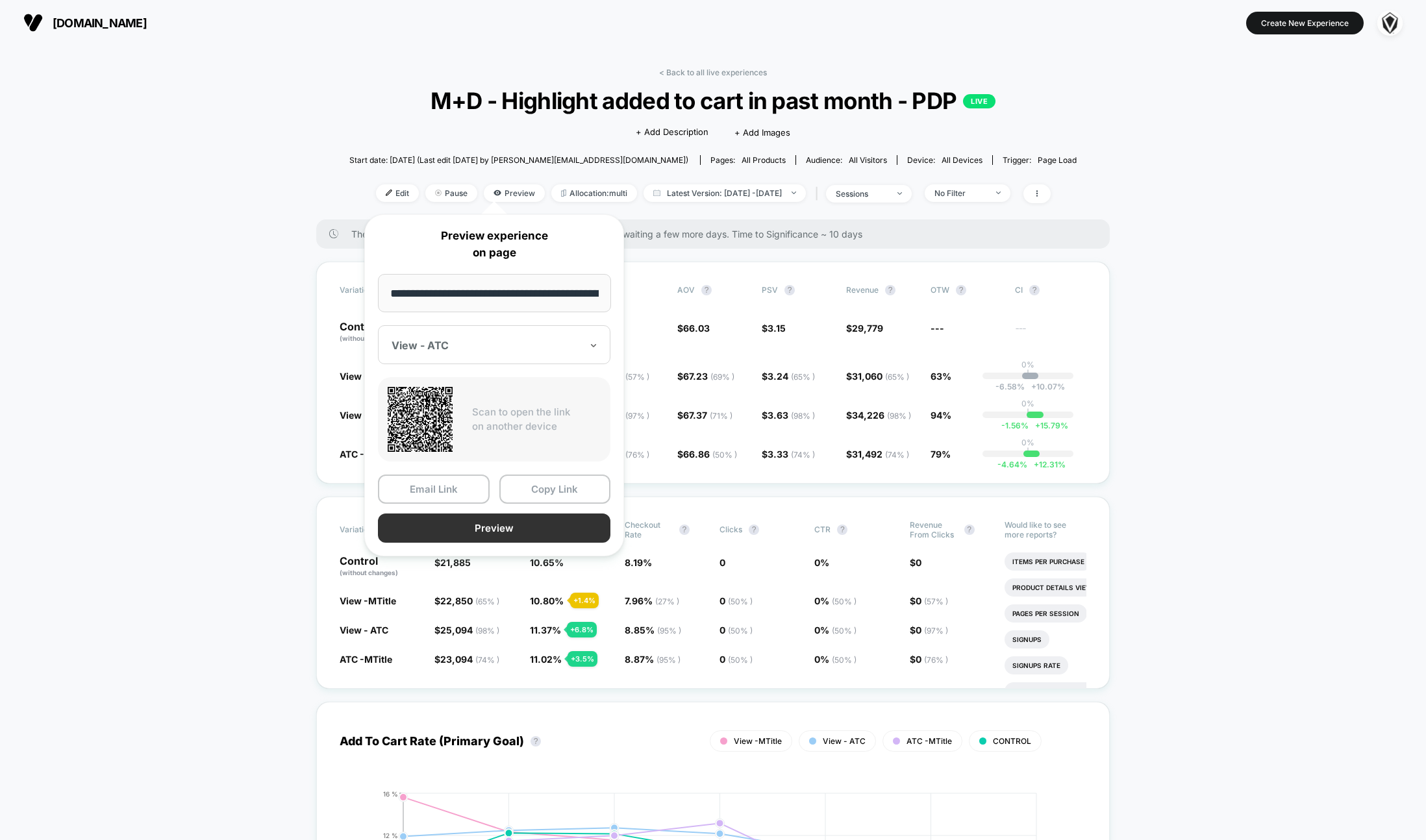
click at [479, 528] on button "Preview" at bounding box center [494, 528] width 232 height 30
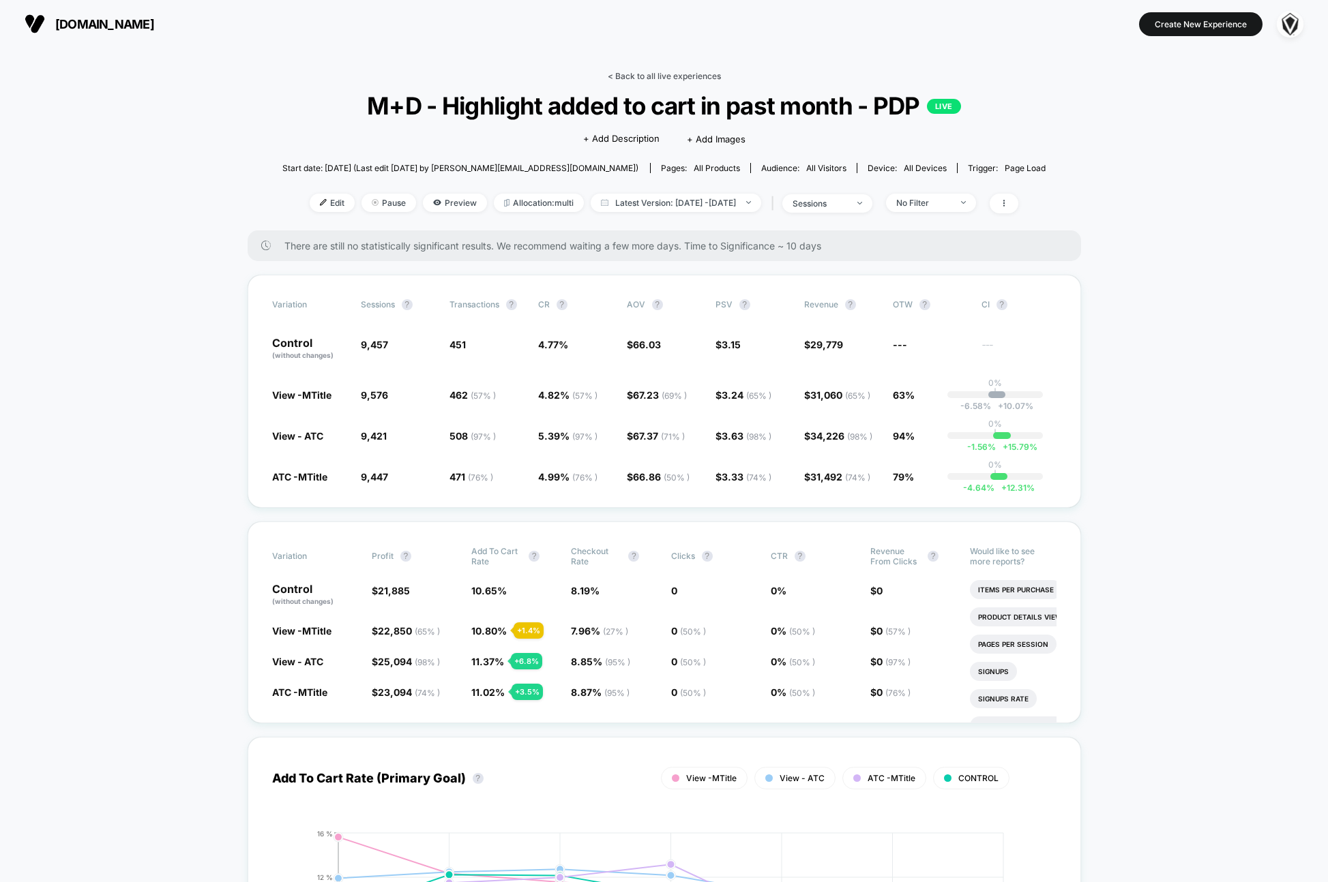
click at [674, 78] on link "< Back to all live experiences" at bounding box center [664, 76] width 113 height 10
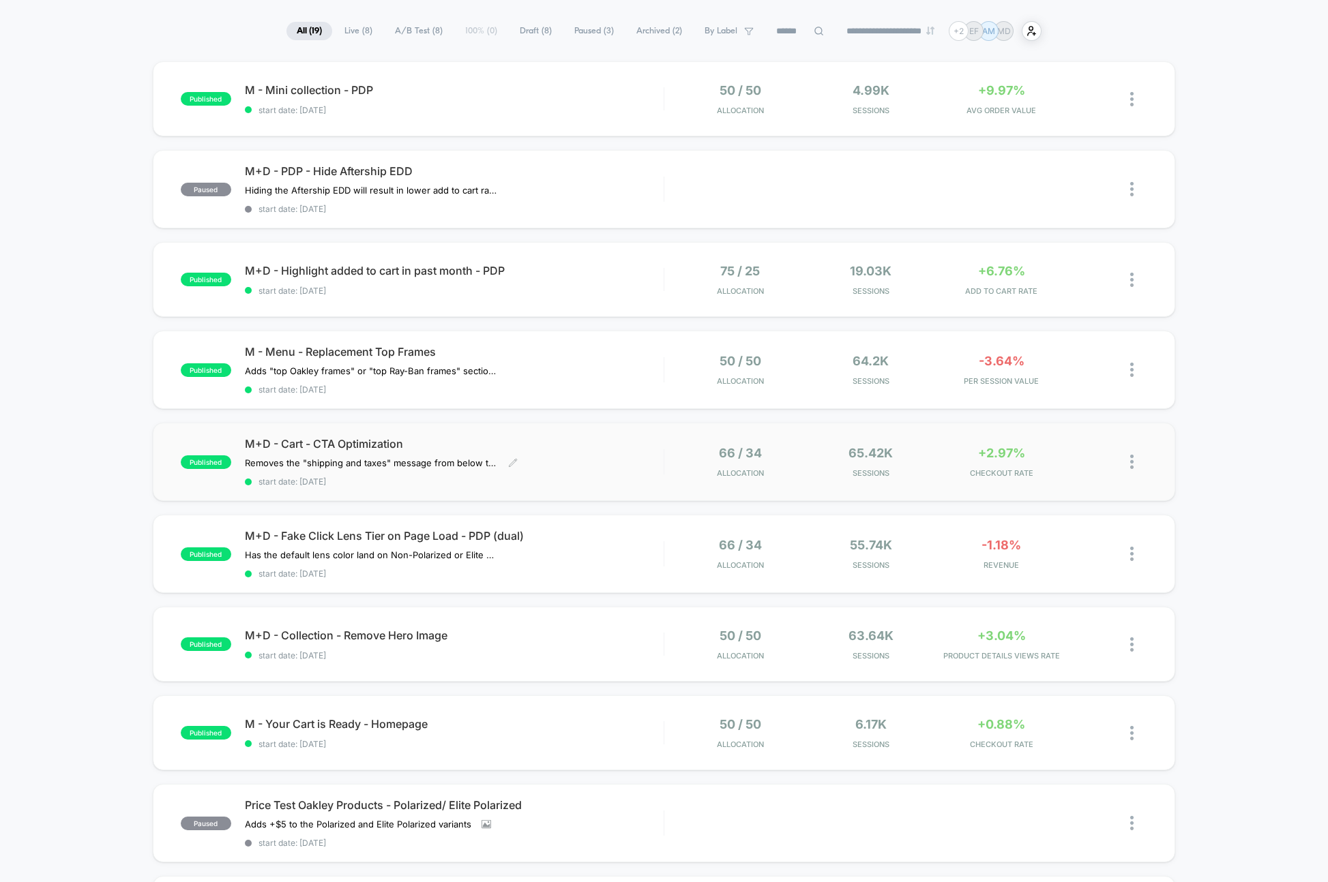
scroll to position [90, 0]
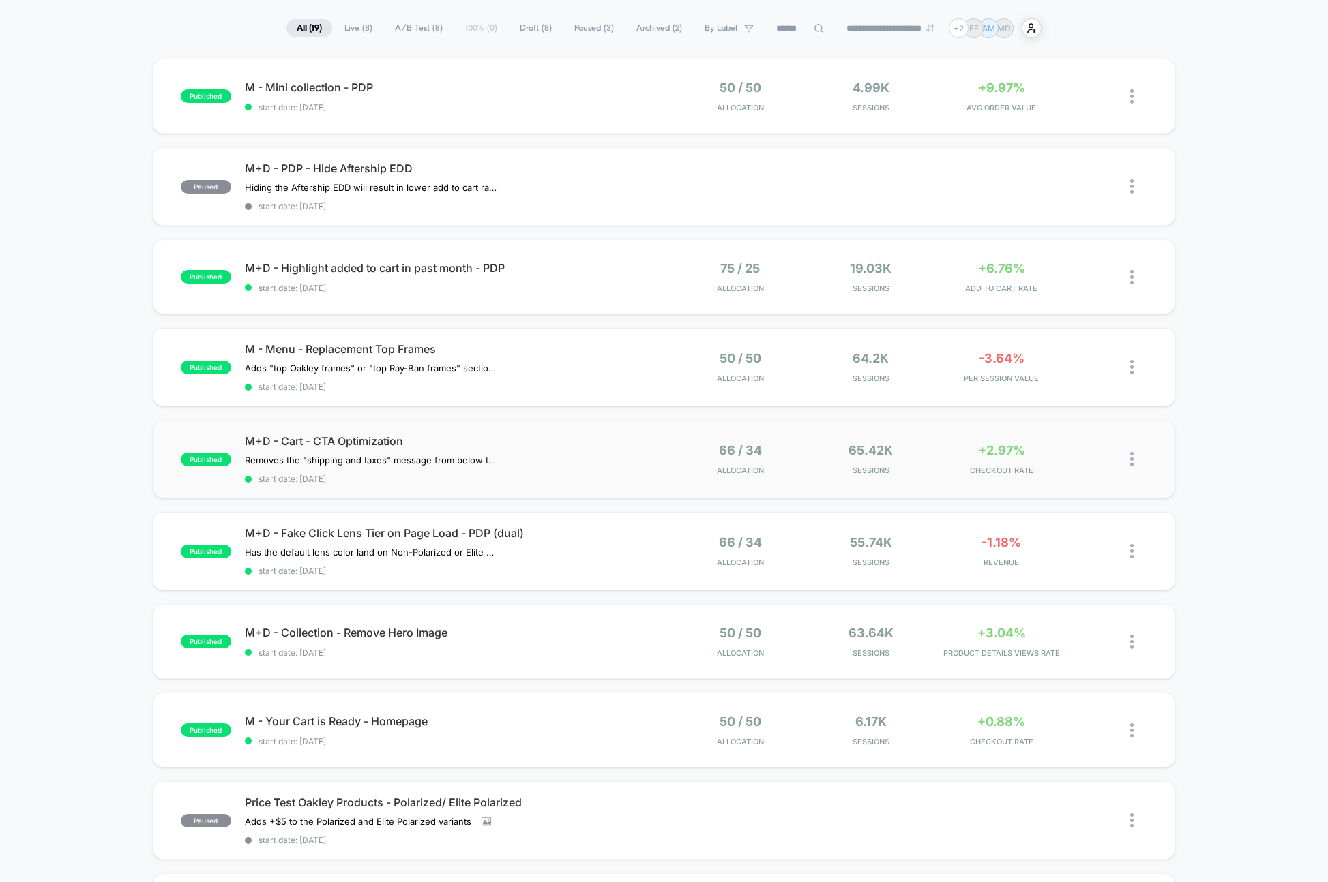
click at [595, 481] on div "published M+D - Cart - CTA Optimization Removes the "shipping and taxes" messag…" at bounding box center [664, 459] width 1022 height 78
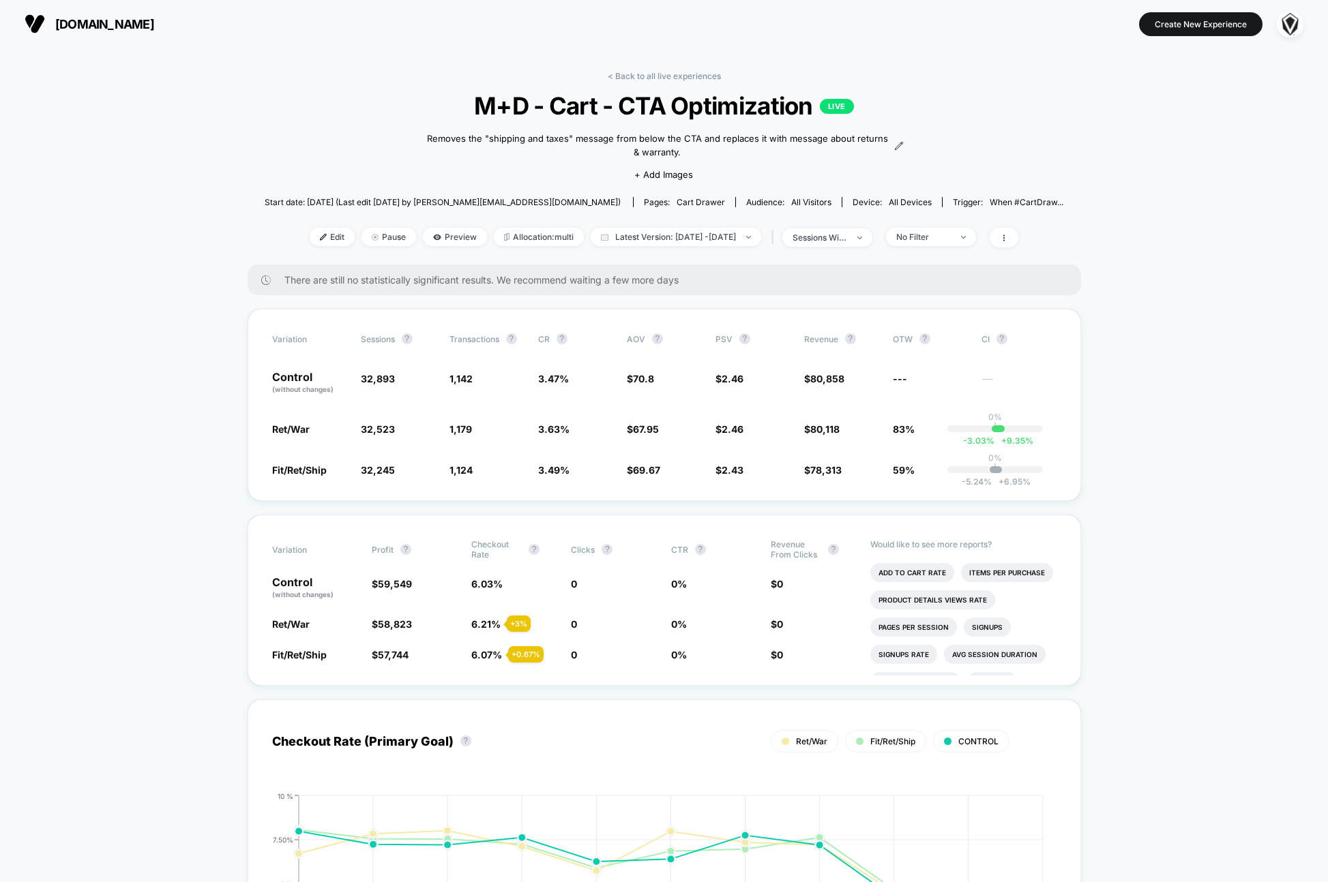
click at [659, 80] on div "< Back to all live experiences M+D - Cart - CTA Optimization LIVE Removes the "…" at bounding box center [664, 168] width 798 height 194
click at [658, 75] on link "< Back to all live experiences" at bounding box center [664, 76] width 113 height 10
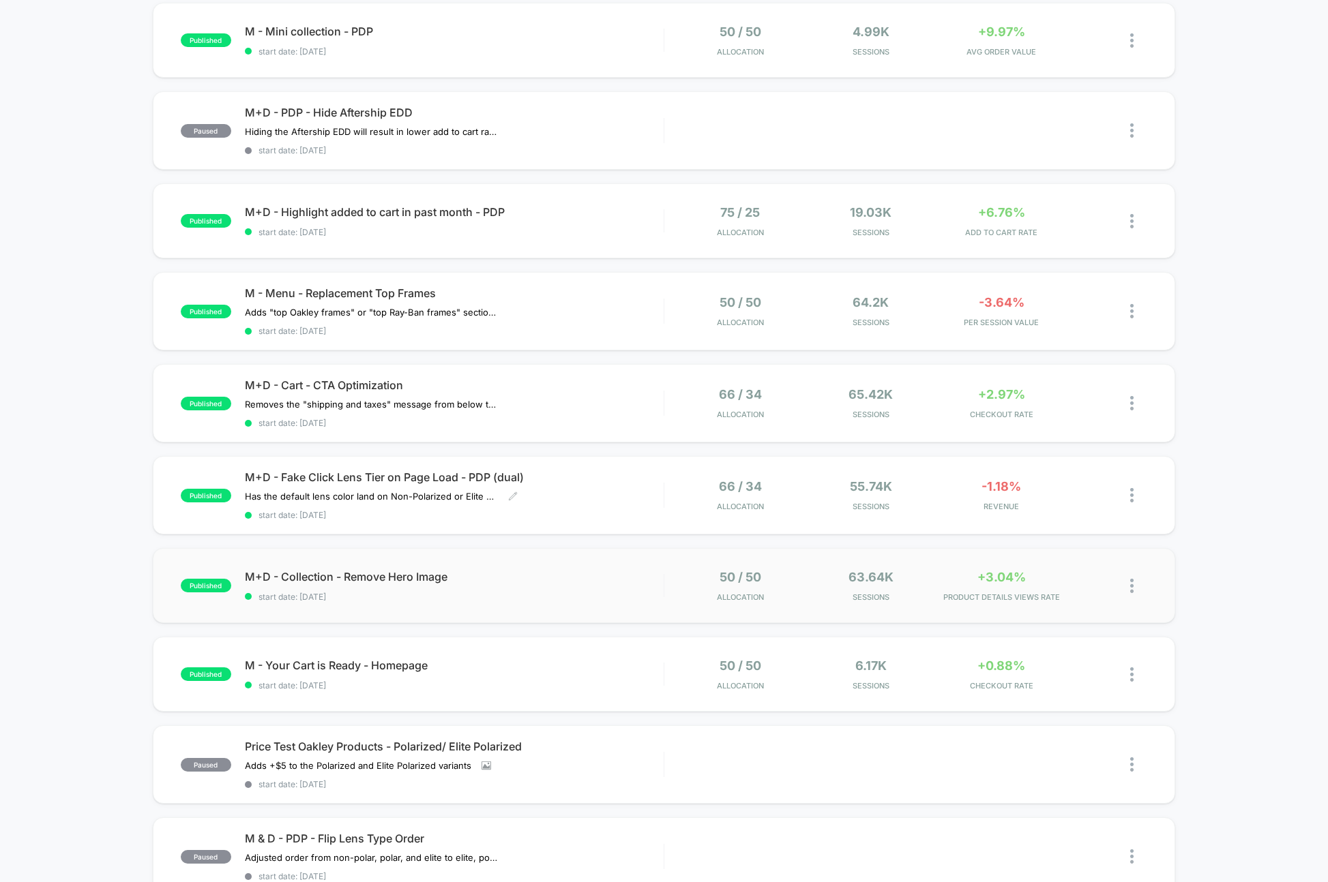
scroll to position [149, 0]
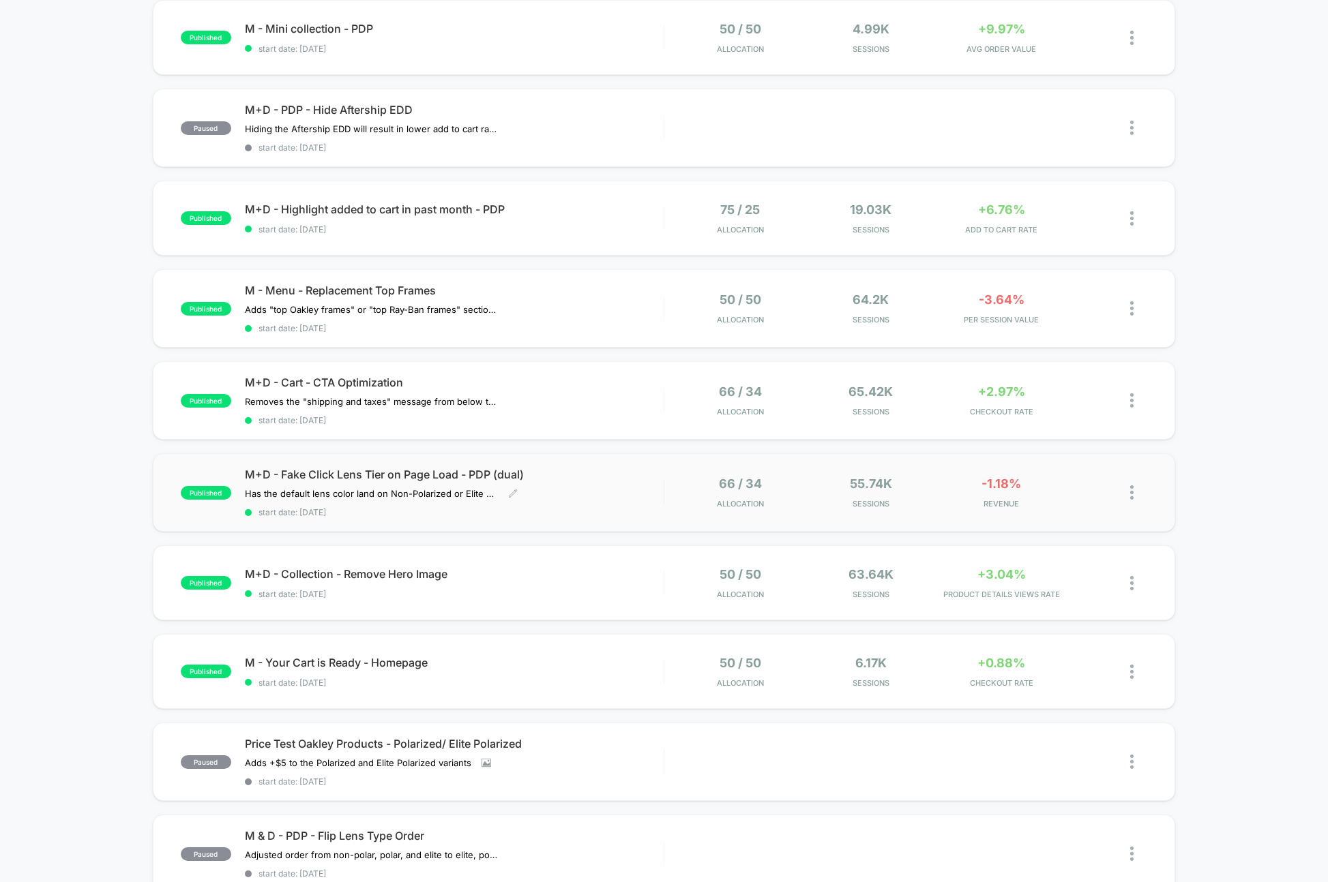
click at [589, 490] on div "M+D - Fake Click Lens Tier on Page Load - PDP (dual) Has the default lens color…" at bounding box center [454, 493] width 419 height 50
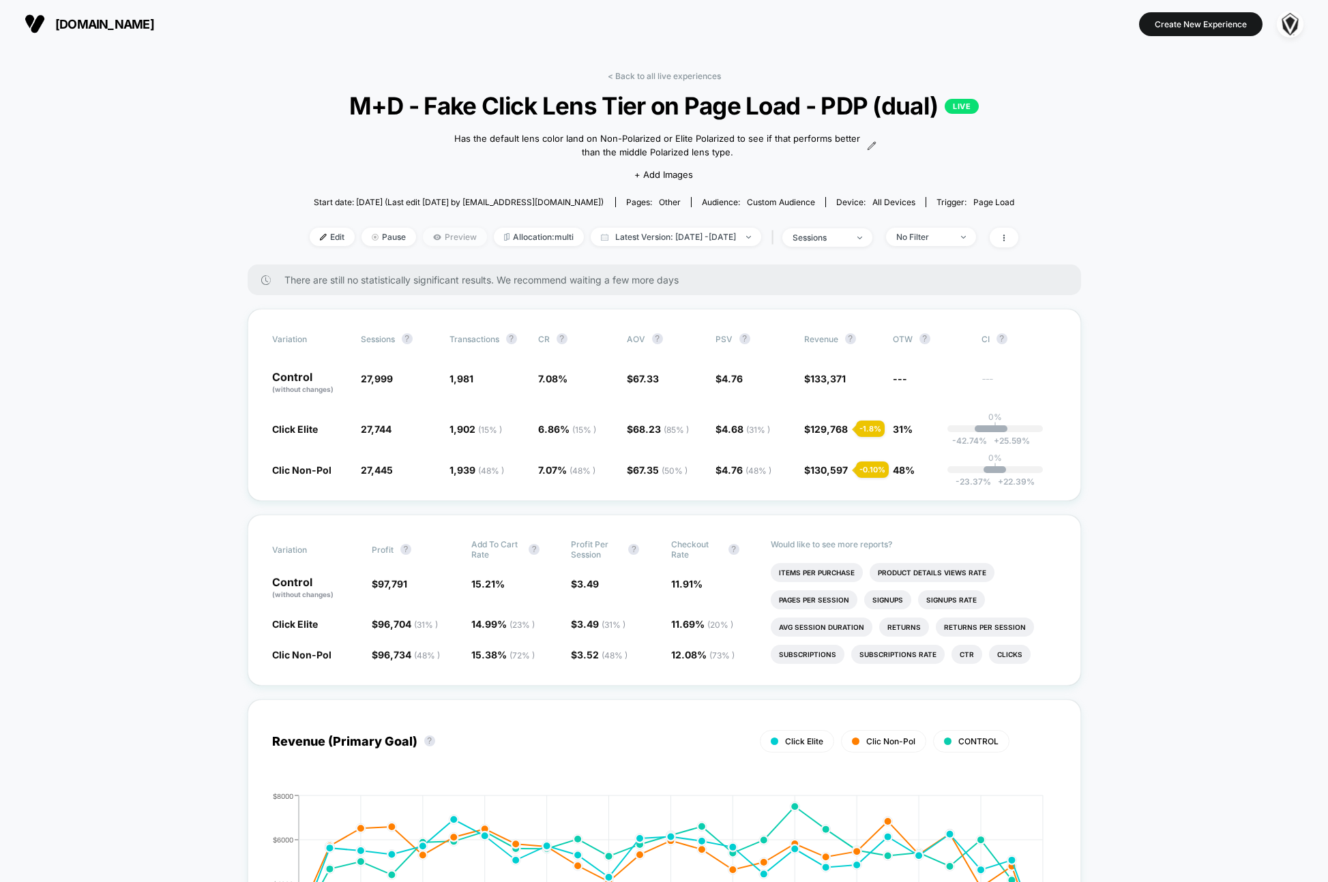
click at [437, 241] on span "Preview" at bounding box center [455, 237] width 64 height 18
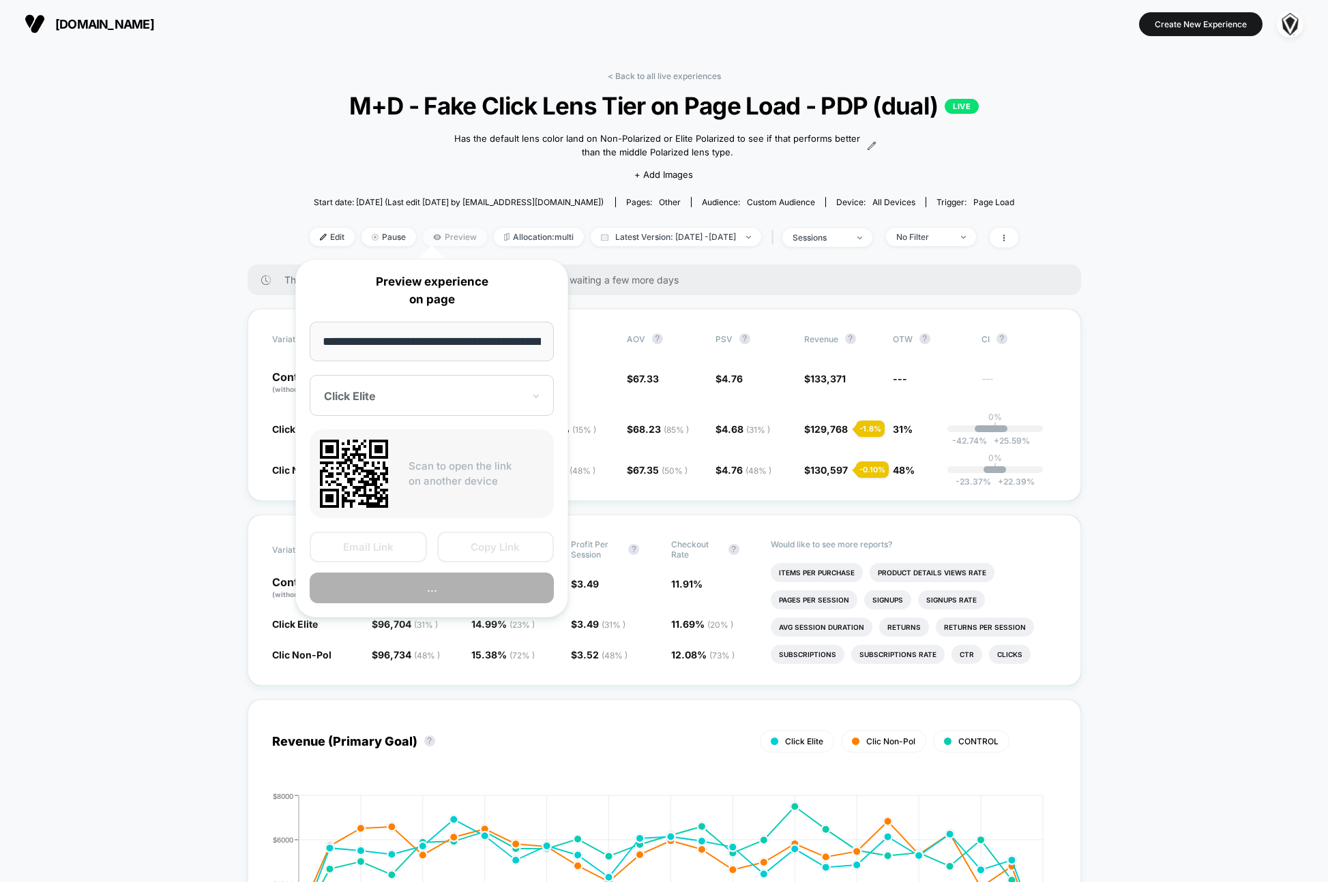
scroll to position [0, 192]
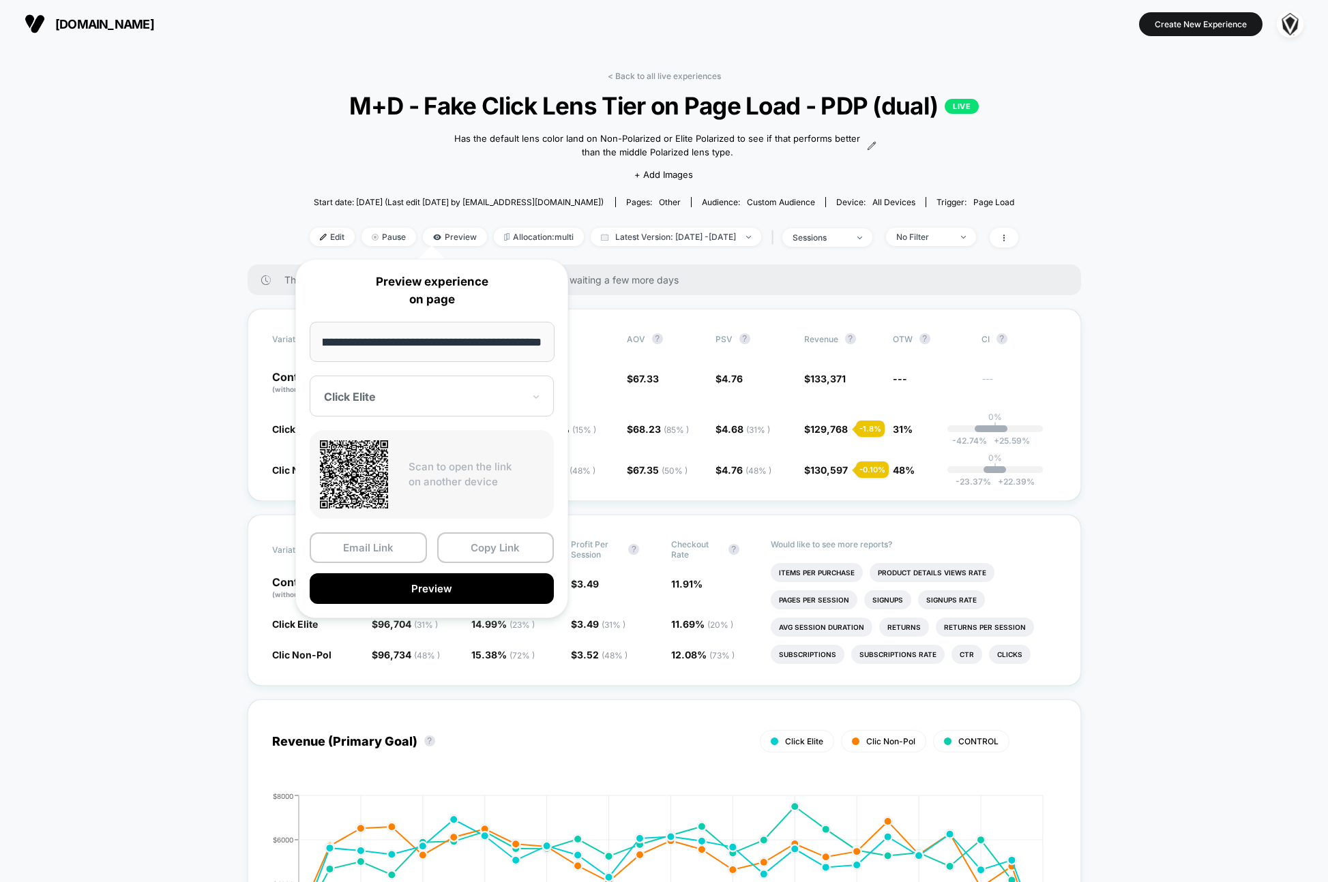
click at [417, 399] on div at bounding box center [423, 397] width 199 height 14
click at [377, 477] on div "Clic Non-Pol" at bounding box center [431, 468] width 230 height 25
click at [398, 565] on div "Email Link Copy Link Preview" at bounding box center [432, 569] width 244 height 72
click at [399, 586] on button "Preview" at bounding box center [432, 588] width 244 height 31
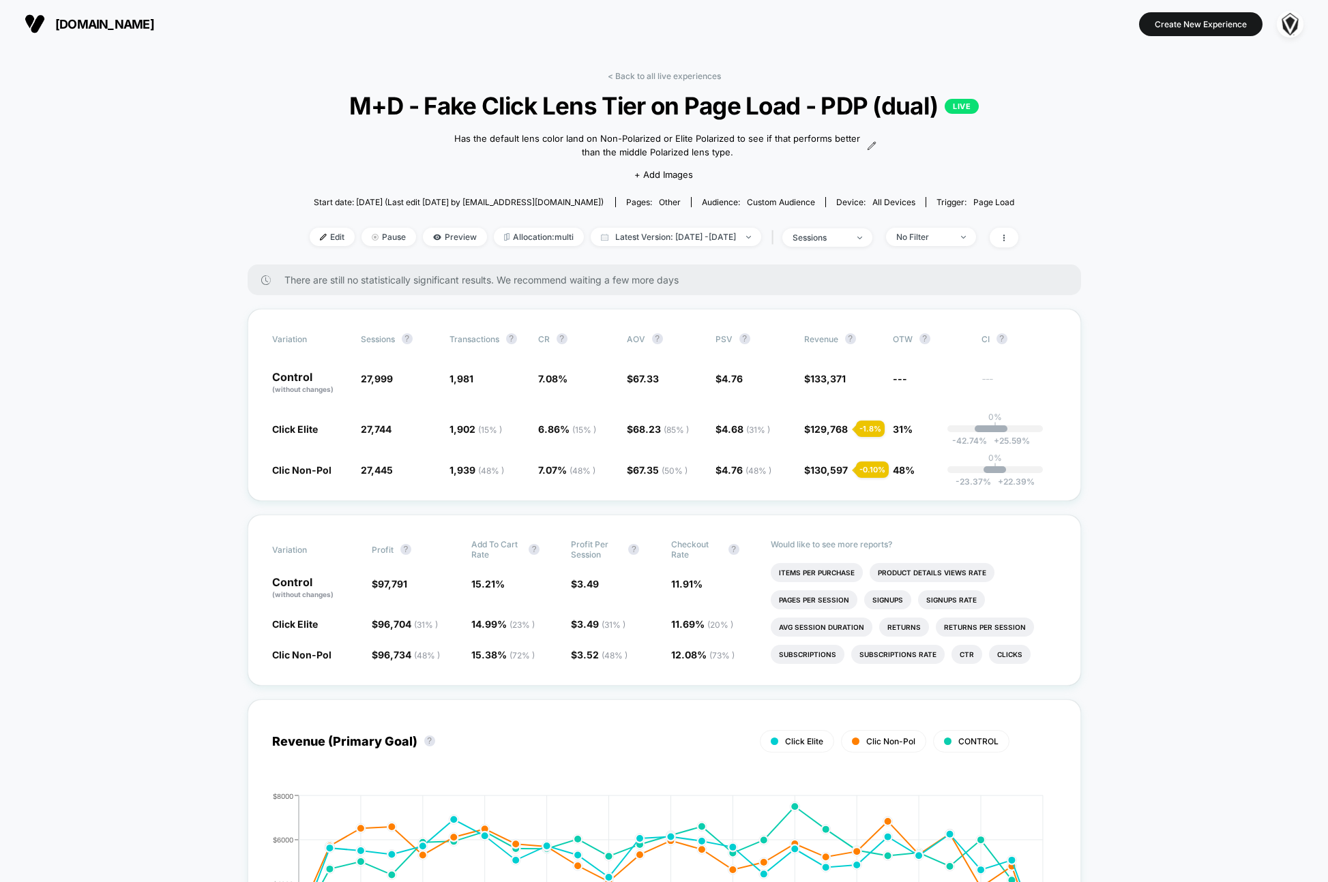
click at [649, 83] on div "< Back to all live experiences M+D - Fake Click Lens Tier on Page Load - PDP (d…" at bounding box center [664, 168] width 708 height 194
click at [648, 75] on link "< Back to all live experiences" at bounding box center [664, 76] width 113 height 10
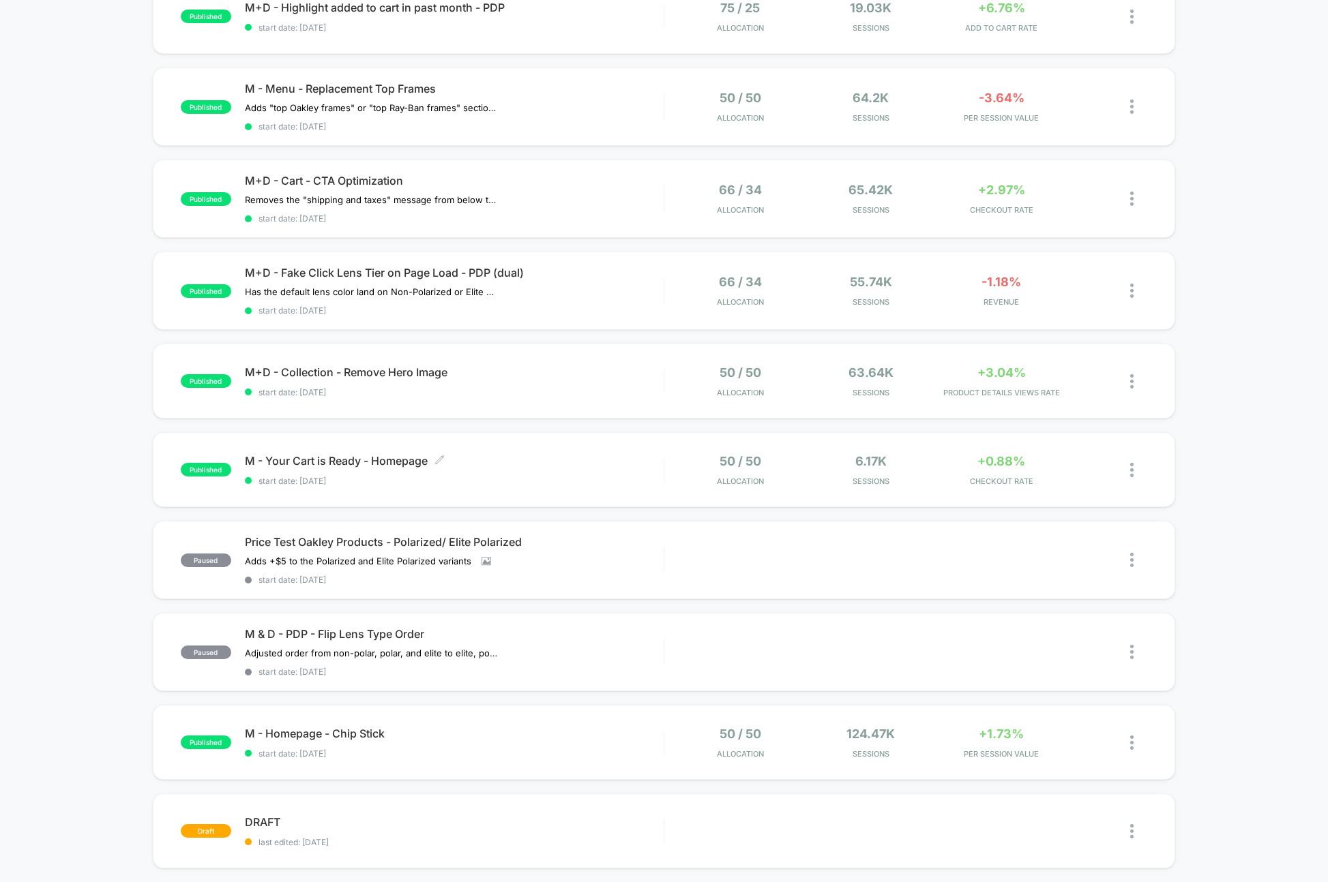
scroll to position [626, 0]
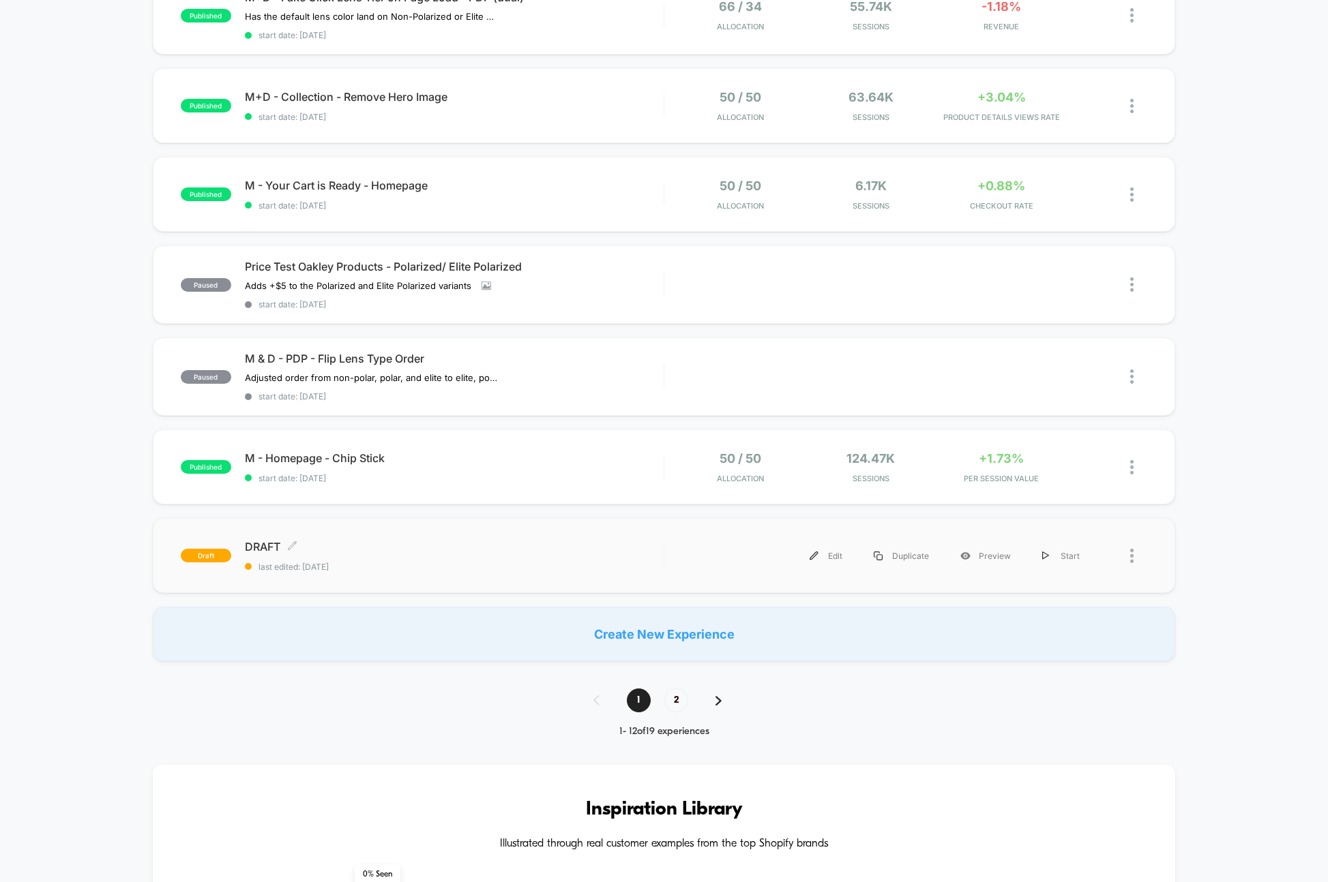
click at [573, 541] on span "DRAFT Click to edit experience details" at bounding box center [454, 547] width 419 height 14
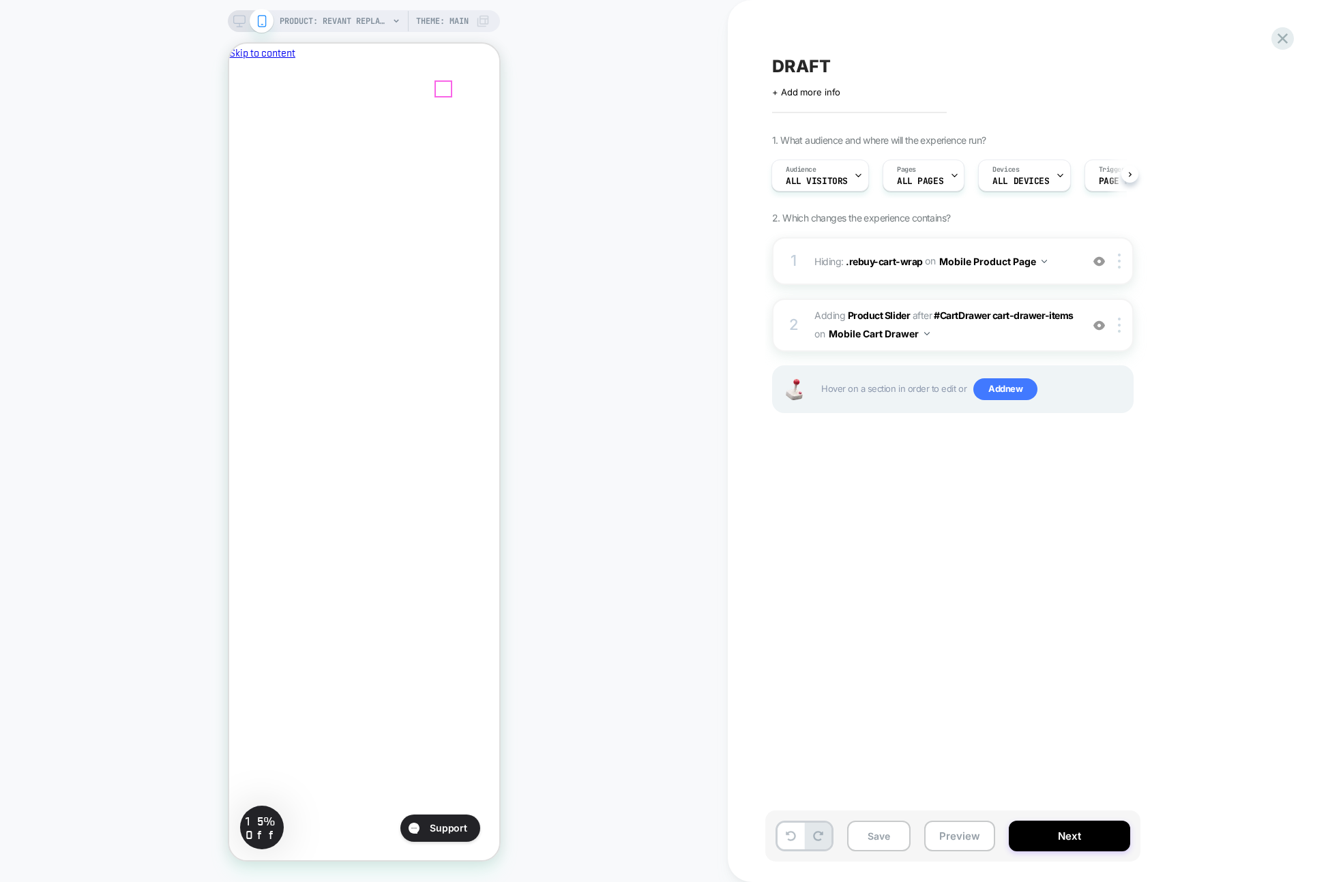
click at [983, 273] on div "1 Hiding : .rebuy-cart-wrap .rebuy-cart-wrap on Mobile Product Page Add Before …" at bounding box center [952, 261] width 361 height 48
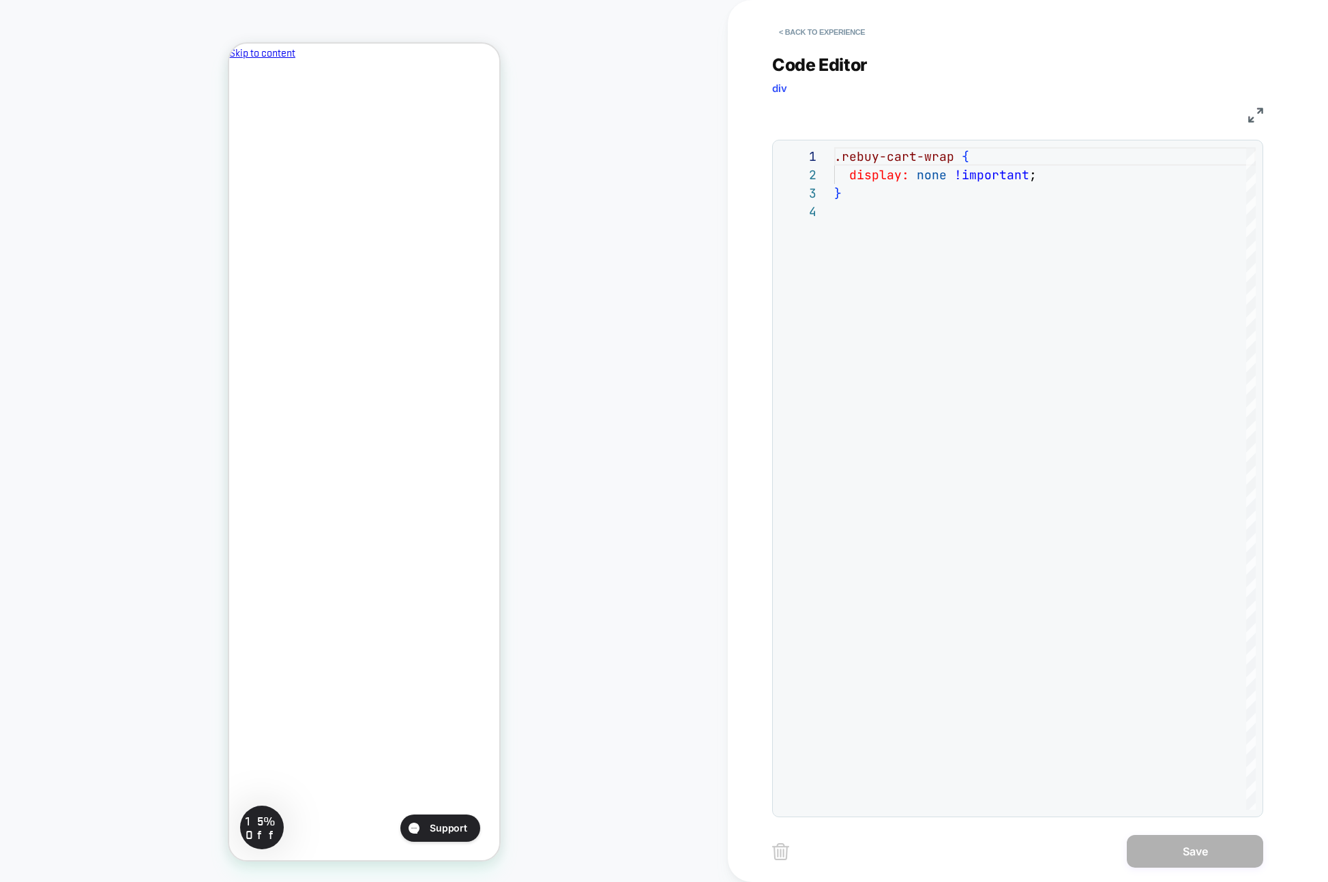
scroll to position [0, 235]
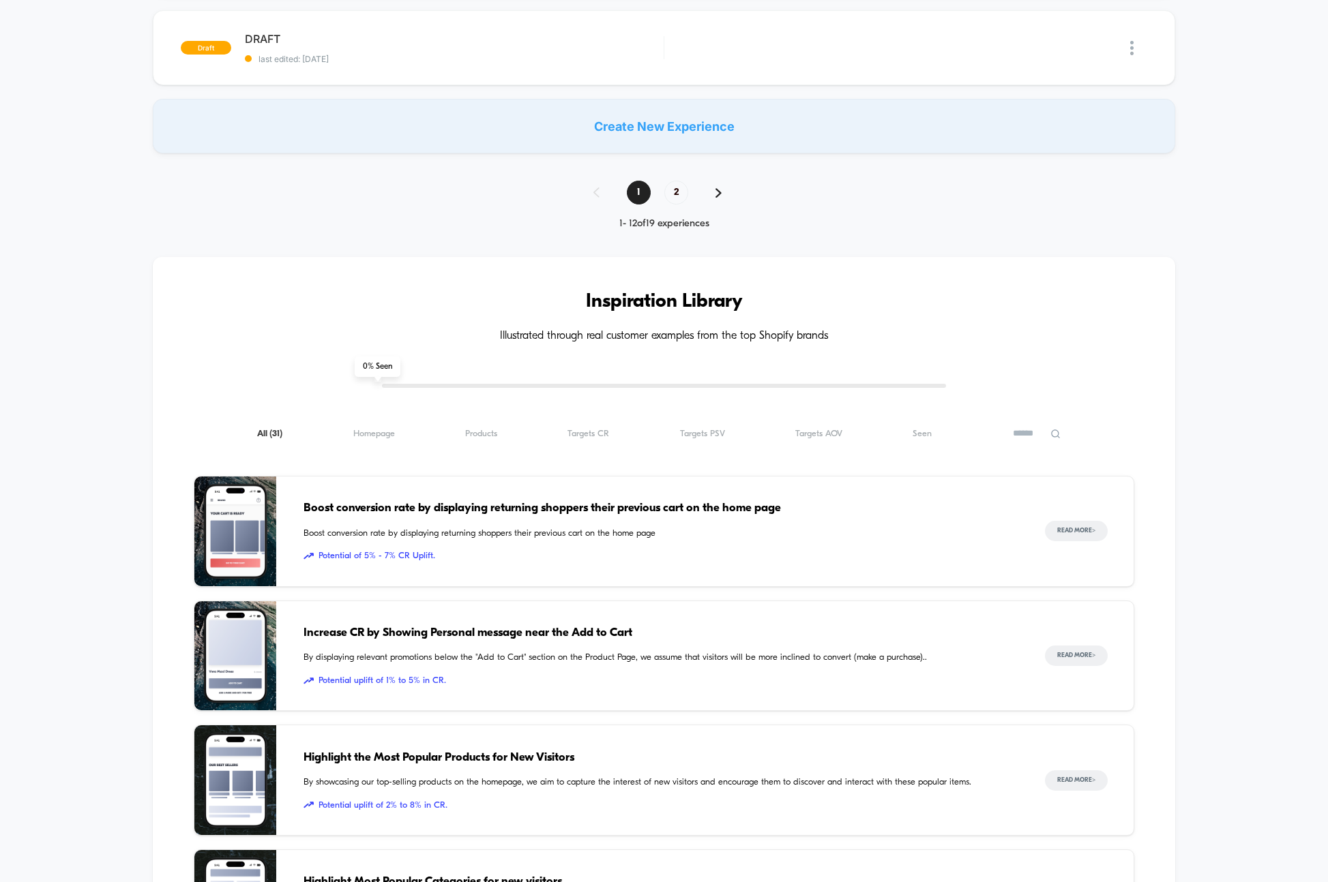
scroll to position [998, 0]
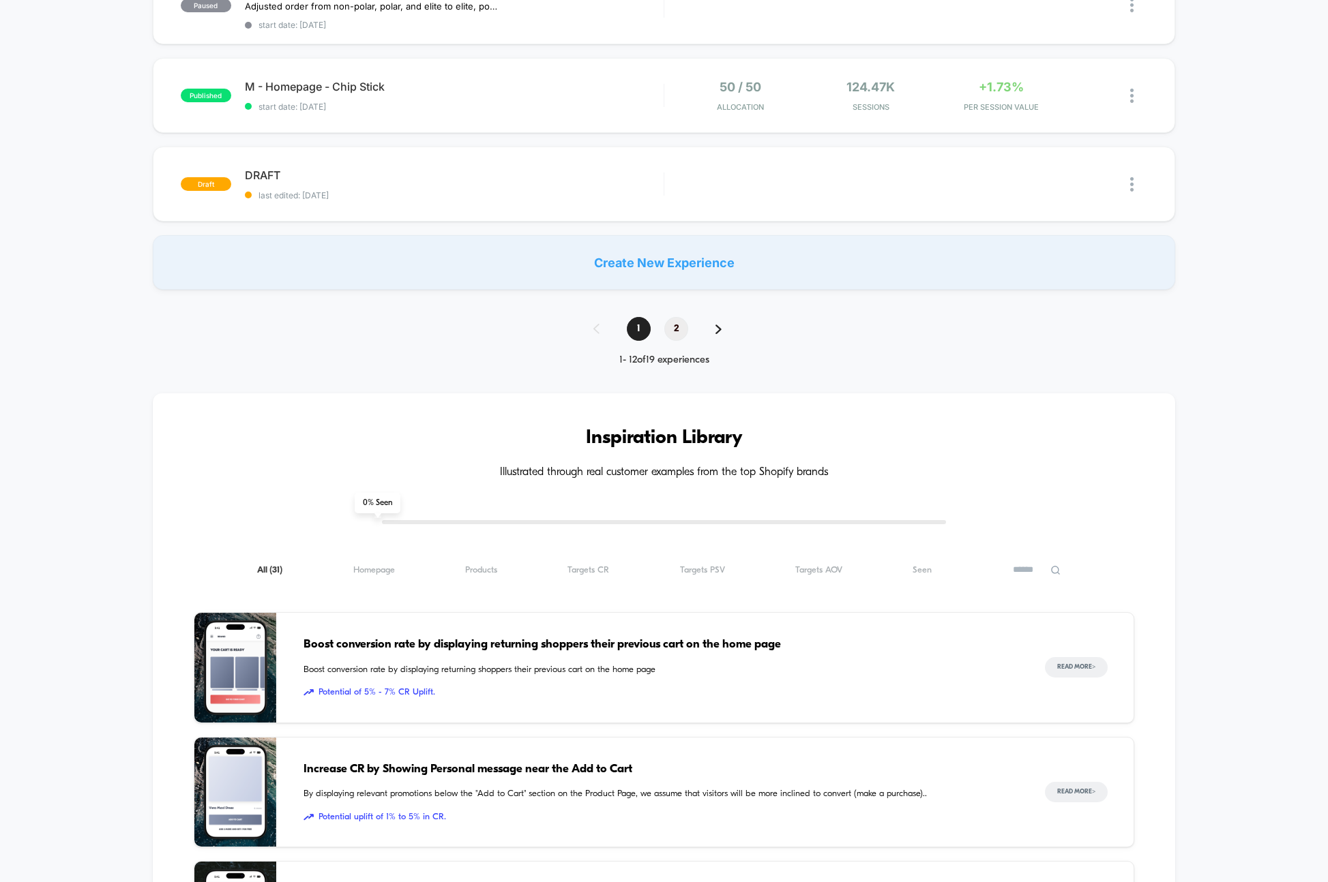
click at [686, 323] on span "2" at bounding box center [676, 329] width 24 height 24
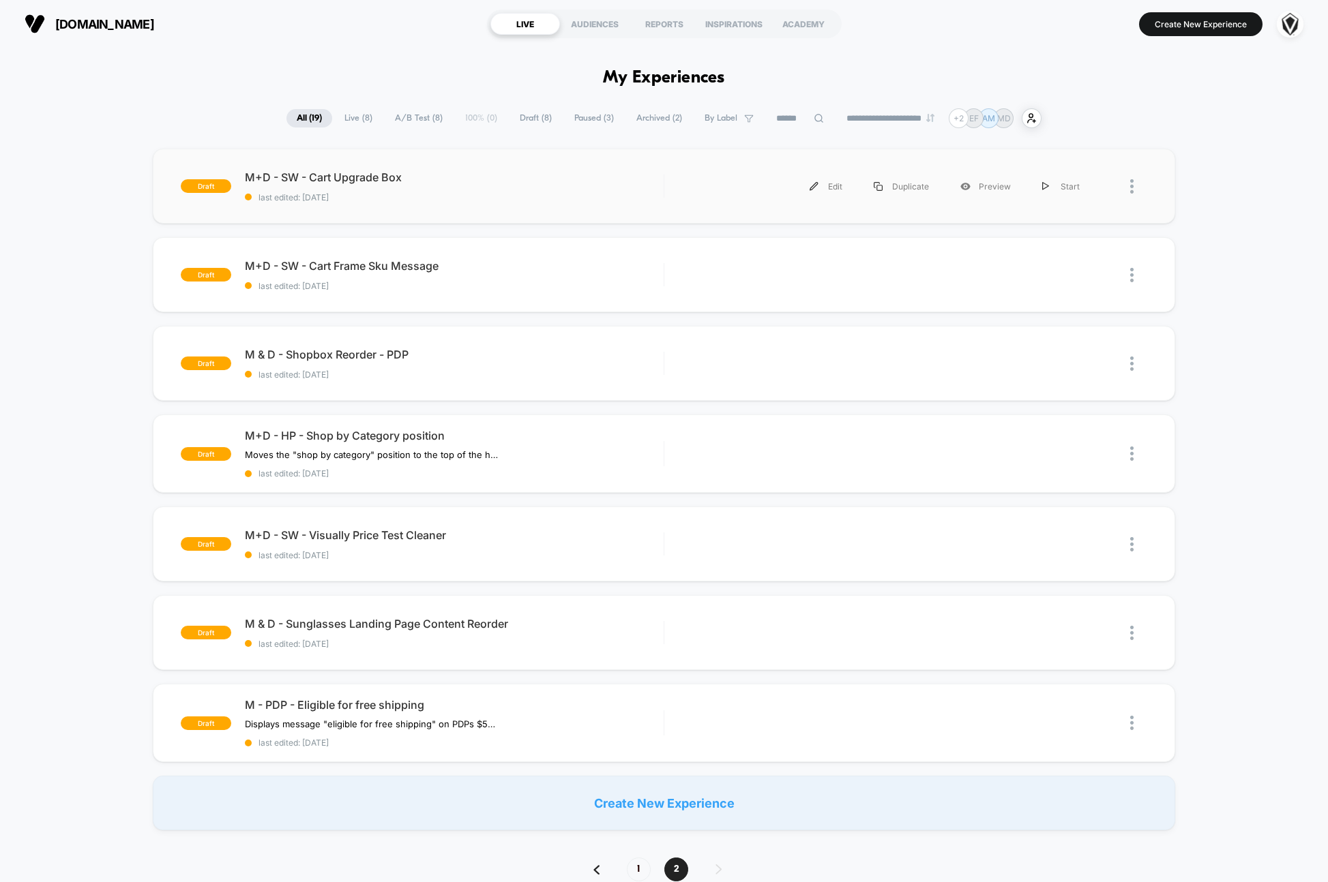
click at [417, 206] on div "draft M+D - SW - Cart Upgrade Box last edited: [DATE] Edit Duplicate Preview St…" at bounding box center [664, 186] width 1022 height 75
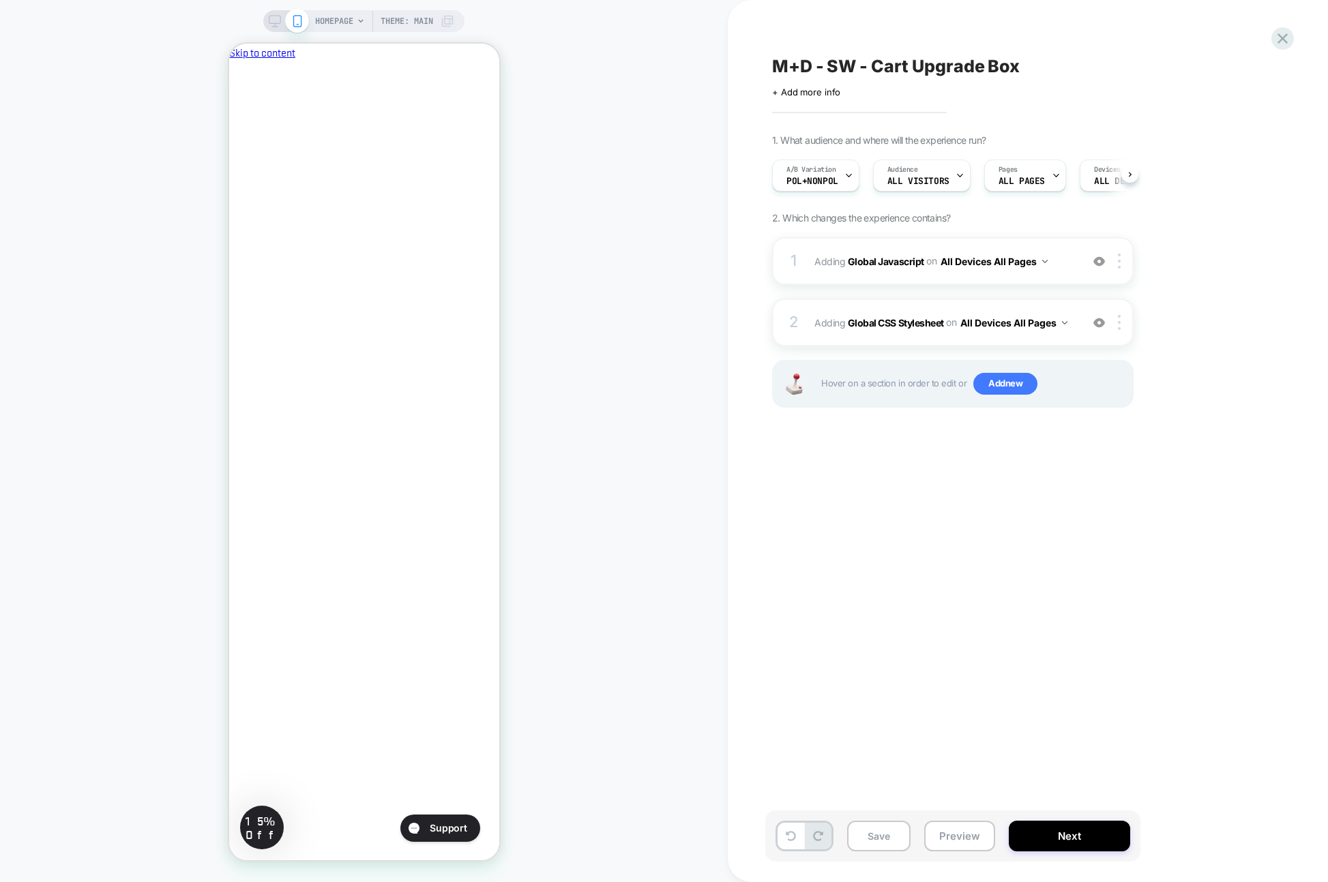
click at [1030, 274] on div "1 Adding Global Javascript on All Devices All Pages Add Before Add After Target…" at bounding box center [952, 261] width 361 height 48
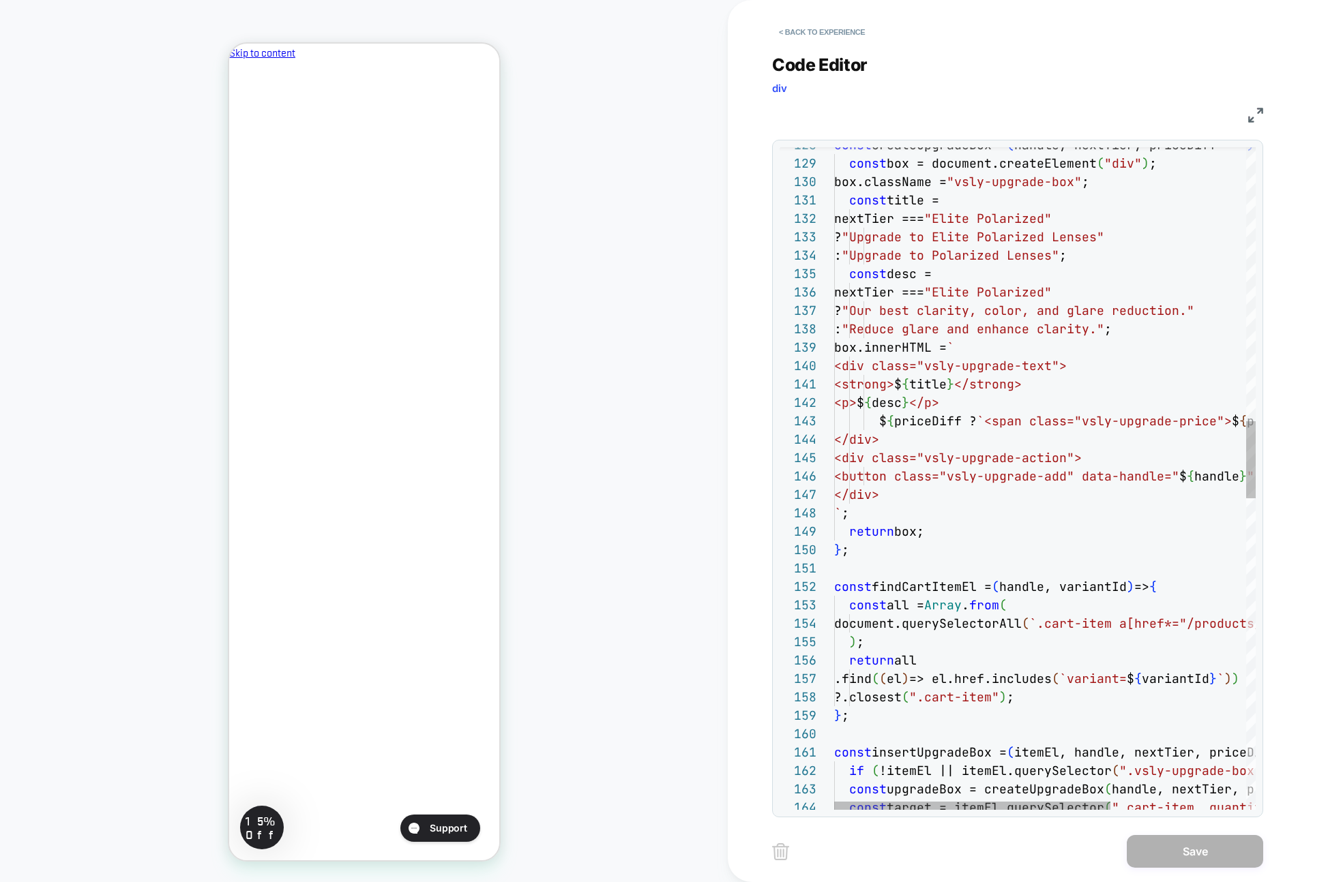
scroll to position [0, 0]
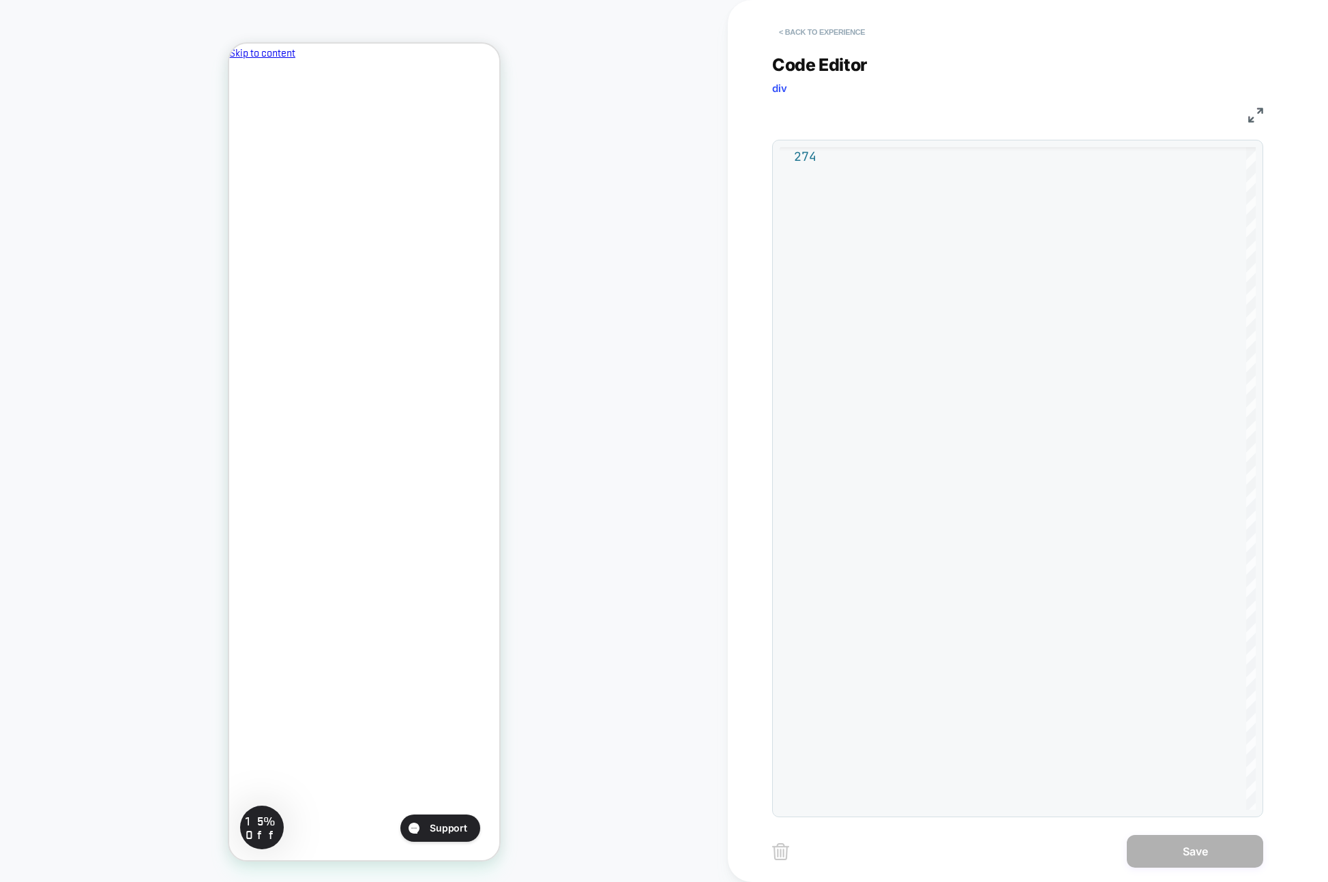
click at [807, 32] on button "< Back to experience" at bounding box center [822, 32] width 100 height 22
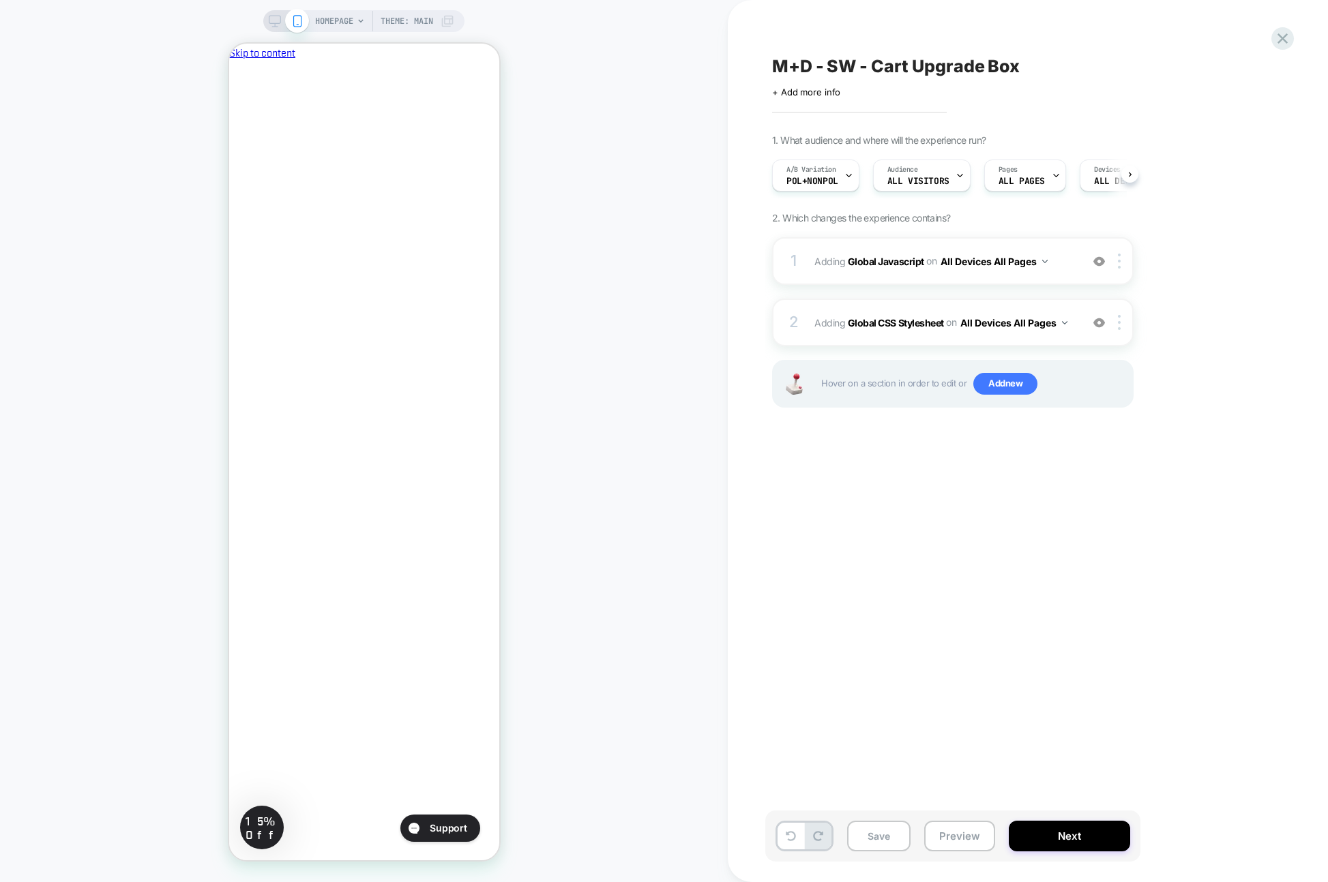
scroll to position [0, 1]
click at [1135, 35] on icon at bounding box center [1282, 38] width 10 height 10
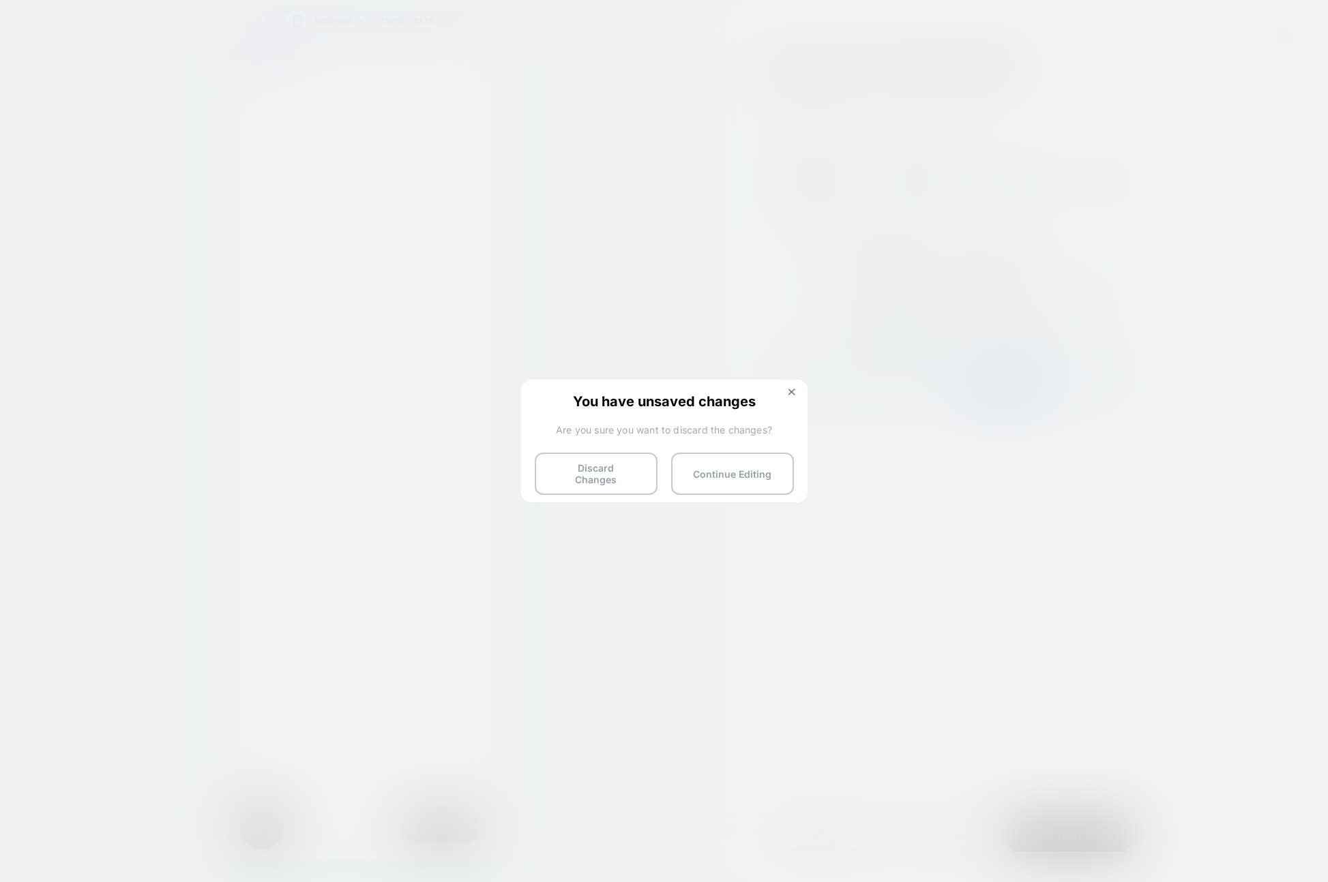
click at [621, 486] on div "You have unsaved changes Are you sure you want to discard the changes? Discard …" at bounding box center [664, 440] width 286 height 121
click at [622, 481] on button "Discard Changes" at bounding box center [596, 474] width 123 height 42
